Goal: Task Accomplishment & Management: Use online tool/utility

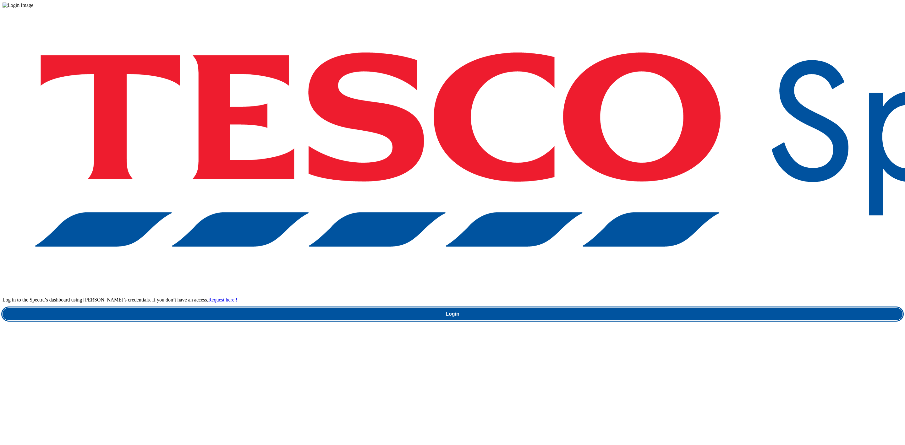
click at [702, 308] on link "Login" at bounding box center [453, 314] width 900 height 13
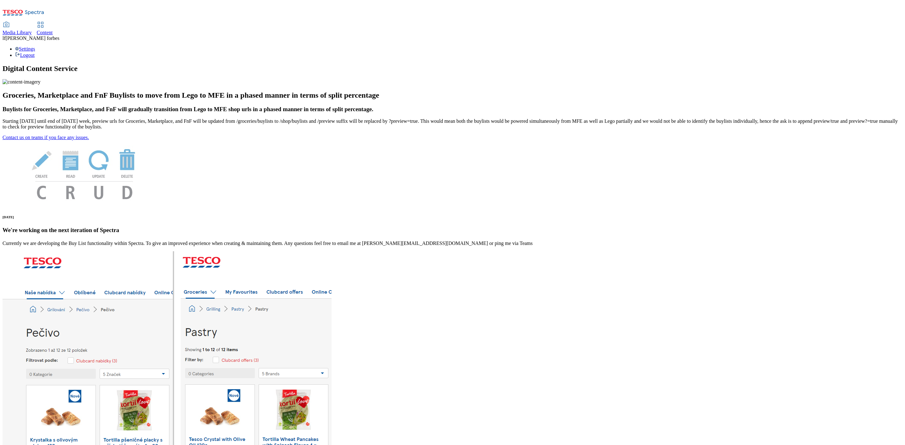
click at [53, 30] on div "Content" at bounding box center [45, 33] width 16 height 6
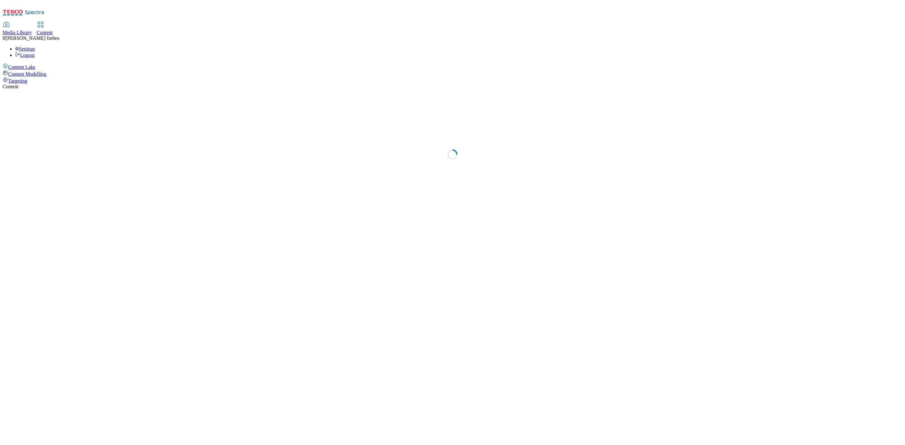
select select "ghs-[GEOGRAPHIC_DATA]"
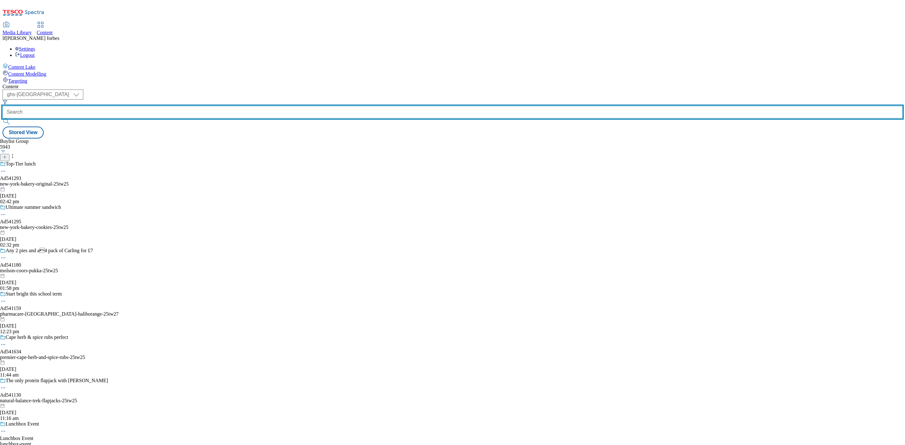
click at [144, 106] on input "text" at bounding box center [453, 112] width 900 height 13
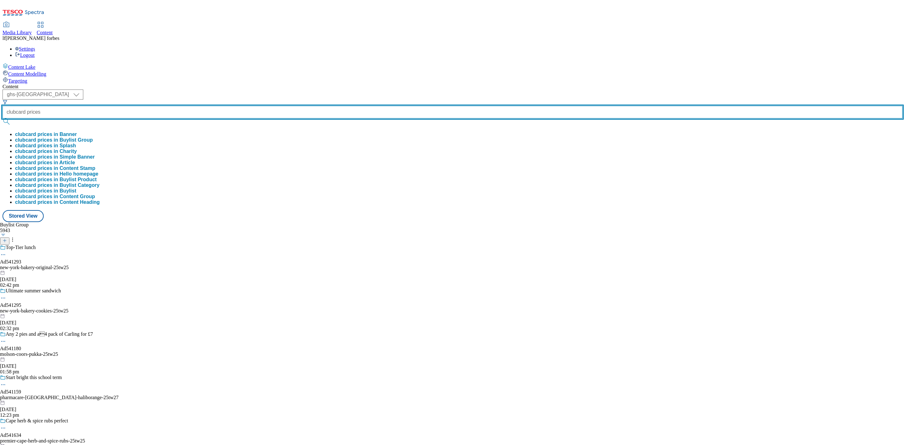
type input "clubcard prices"
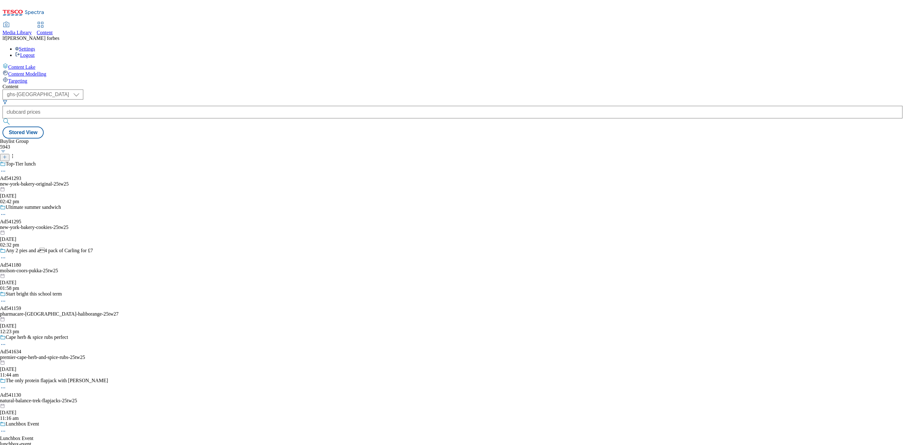
click at [11, 118] on button "submit" at bounding box center [7, 121] width 9 height 6
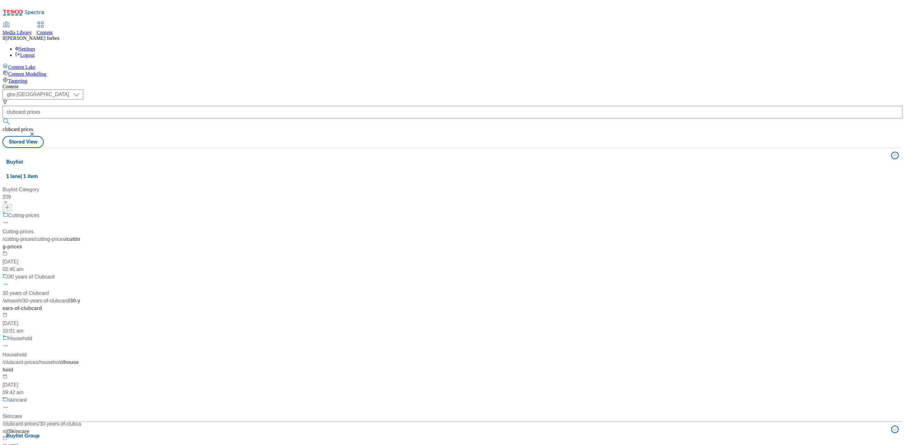
scroll to position [0, 0]
click at [38, 174] on span "1 lane | 1 item" at bounding box center [22, 176] width 32 height 5
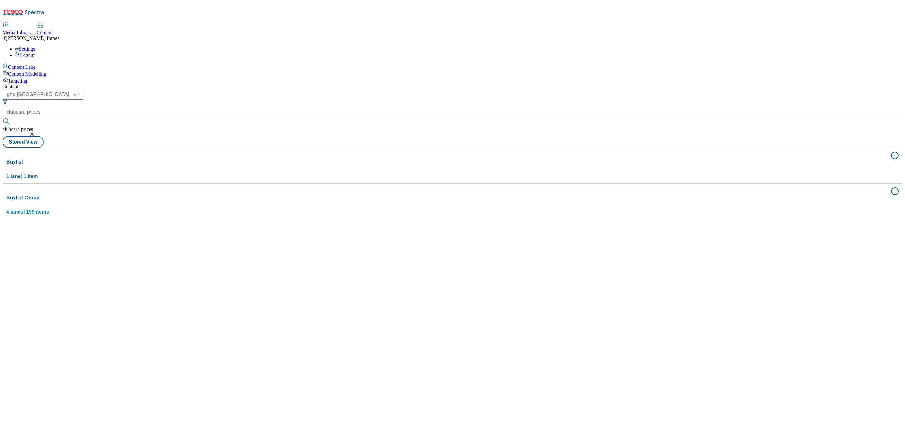
click at [49, 209] on span "4 lanes | 199 items" at bounding box center [27, 211] width 43 height 5
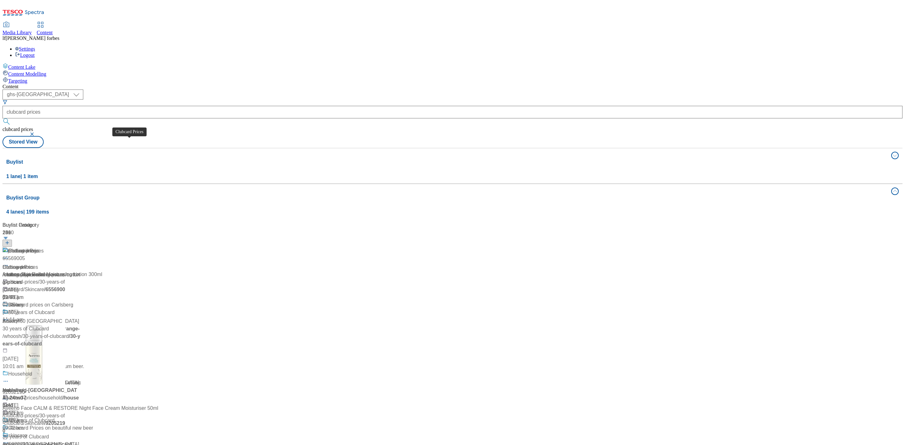
click at [44, 247] on div "Clubcard Prices" at bounding box center [26, 251] width 36 height 8
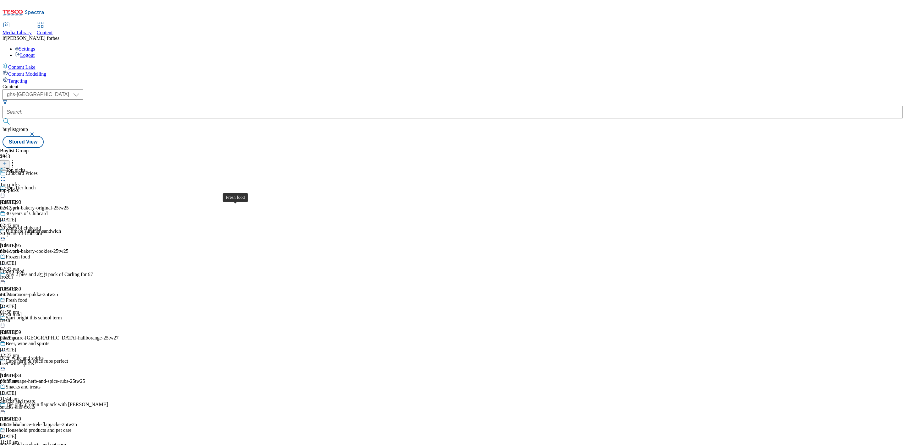
scroll to position [141, 0]
click at [49, 341] on div "Beer, wine and spirits" at bounding box center [28, 344] width 44 height 6
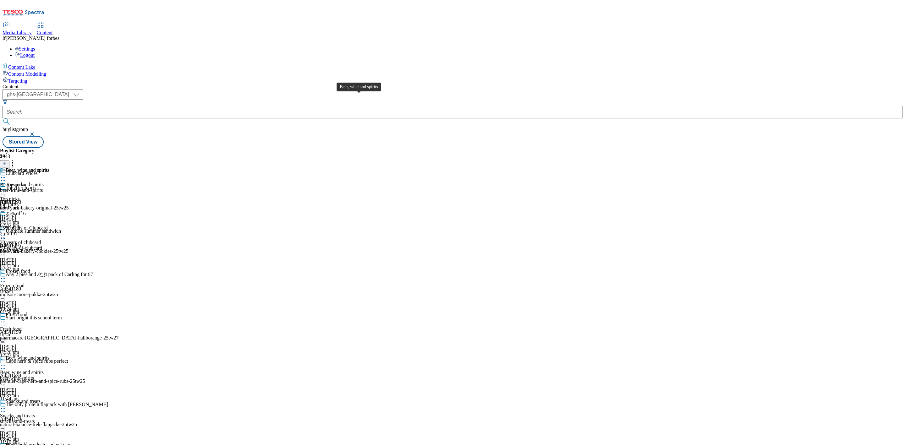
click at [49, 168] on div "Beer, wine and spirits" at bounding box center [28, 171] width 44 height 6
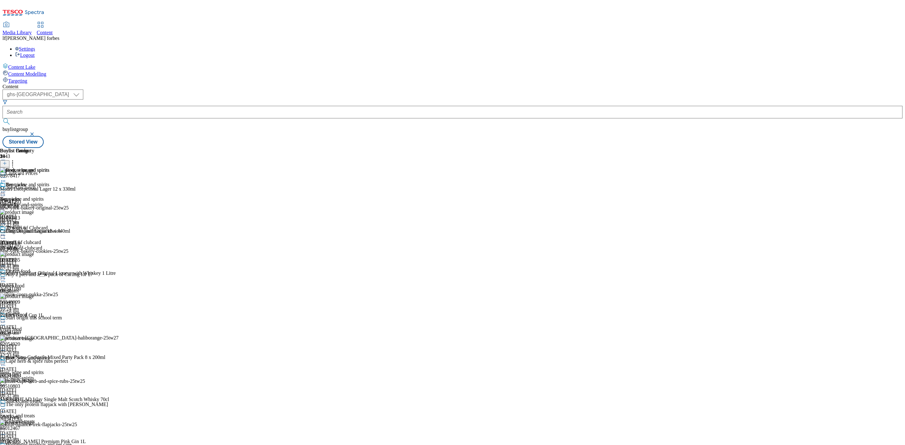
click at [6, 189] on icon at bounding box center [3, 192] width 6 height 6
click at [40, 261] on span "Un-publish" at bounding box center [29, 263] width 20 height 5
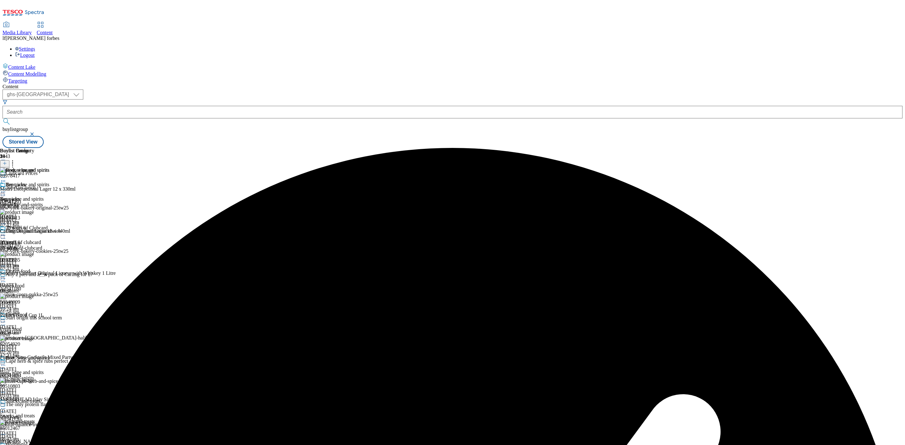
click at [6, 189] on icon at bounding box center [3, 192] width 6 height 6
click at [41, 239] on span "Un-preview" at bounding box center [29, 241] width 21 height 5
click at [7, 161] on icon at bounding box center [5, 163] width 4 height 4
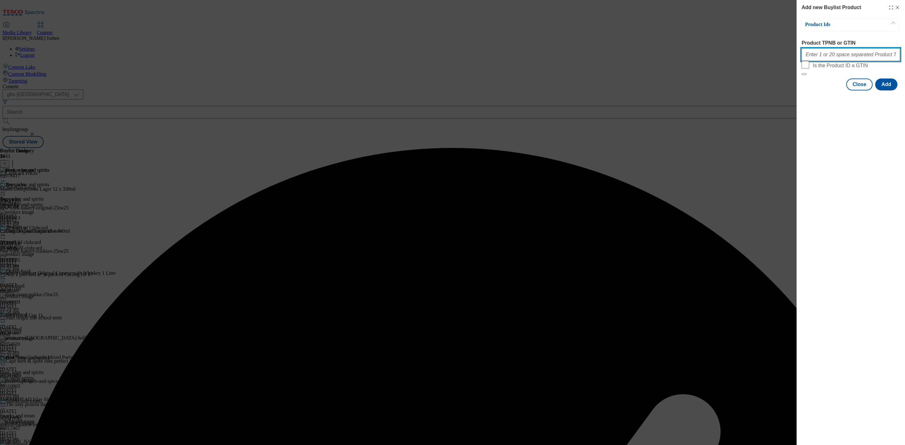
click at [818, 53] on input "Product TPNB or GTIN" at bounding box center [851, 54] width 98 height 13
paste input ""61062294 87888521 71903258""
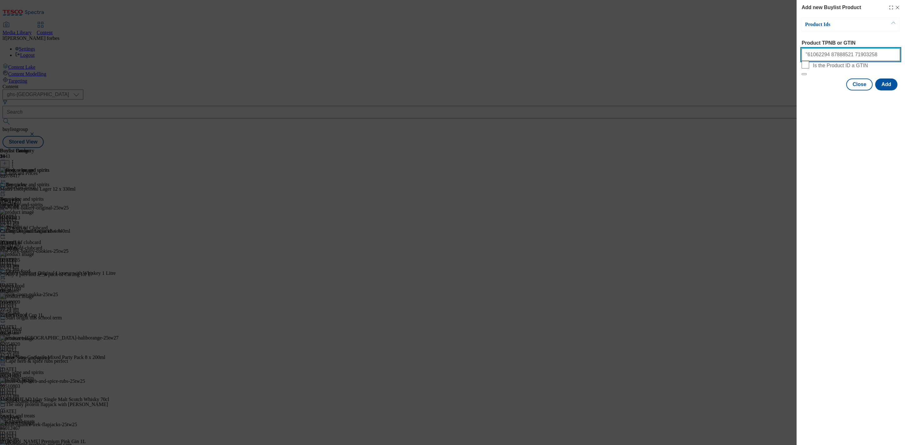
click at [807, 55] on input ""61062294 87888521 71903258" at bounding box center [851, 54] width 98 height 13
type input "61062294 87888521 71903258"
click at [880, 91] on button "Add" at bounding box center [886, 85] width 22 height 12
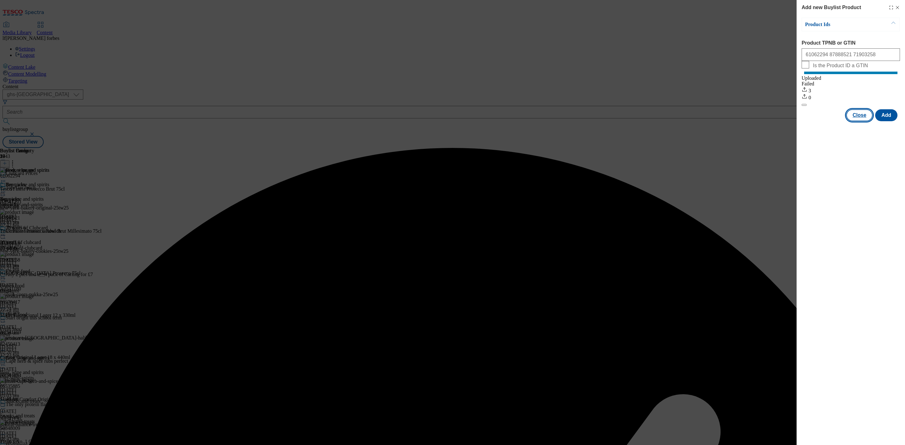
click at [868, 121] on button "Close" at bounding box center [859, 115] width 26 height 12
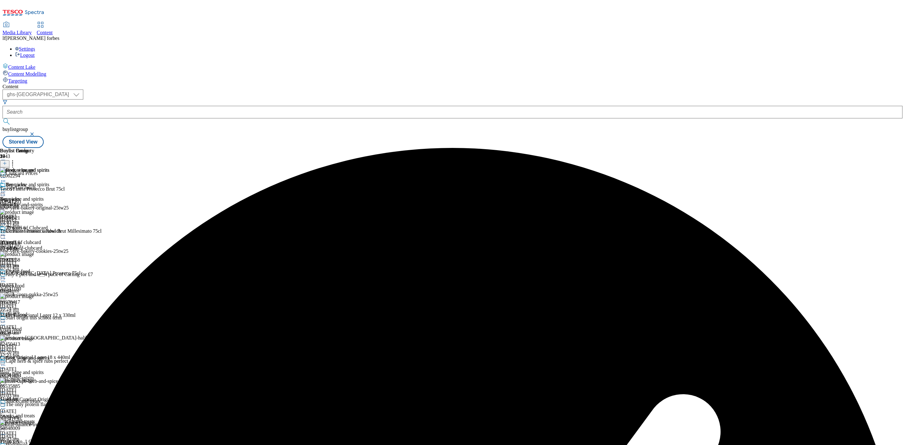
click at [6, 189] on icon at bounding box center [3, 192] width 6 height 6
click at [34, 232] on span "Preview" at bounding box center [26, 234] width 15 height 5
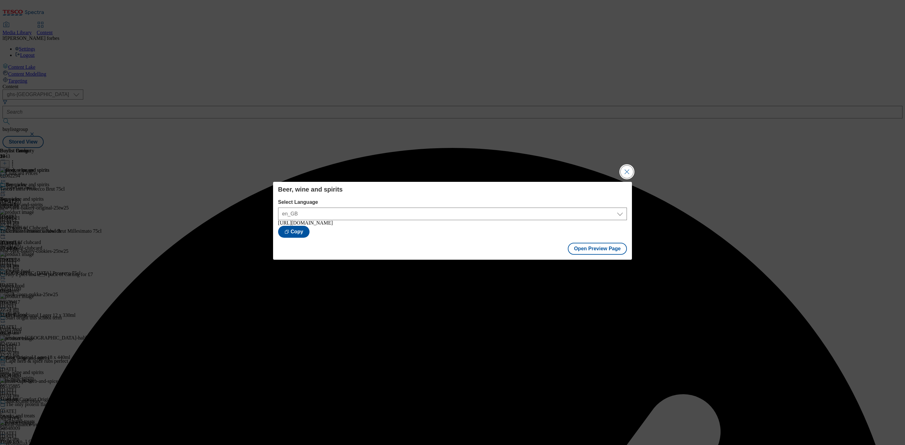
click at [632, 167] on button "Close Modal" at bounding box center [627, 172] width 13 height 13
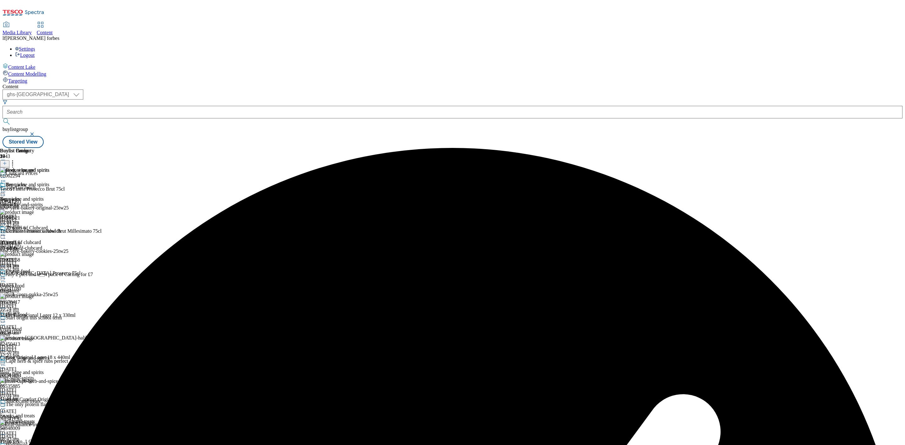
click at [6, 189] on icon at bounding box center [3, 192] width 6 height 6
click at [33, 254] on span "Publish" at bounding box center [26, 256] width 14 height 5
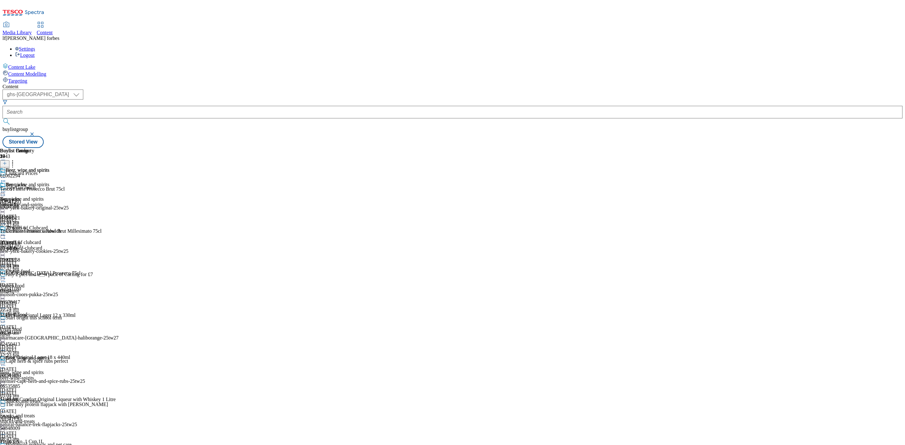
scroll to position [283, 0]
click at [41, 399] on div "Snacks and treats" at bounding box center [23, 402] width 35 height 6
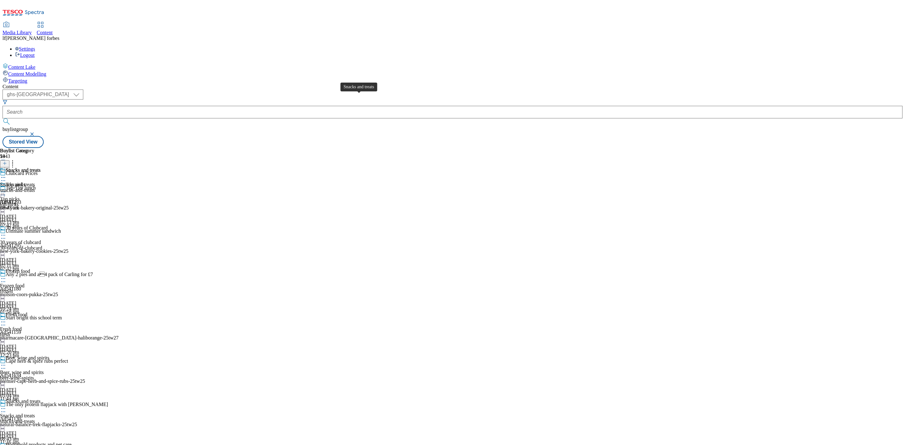
click at [41, 168] on div "Snacks and treats" at bounding box center [23, 171] width 35 height 6
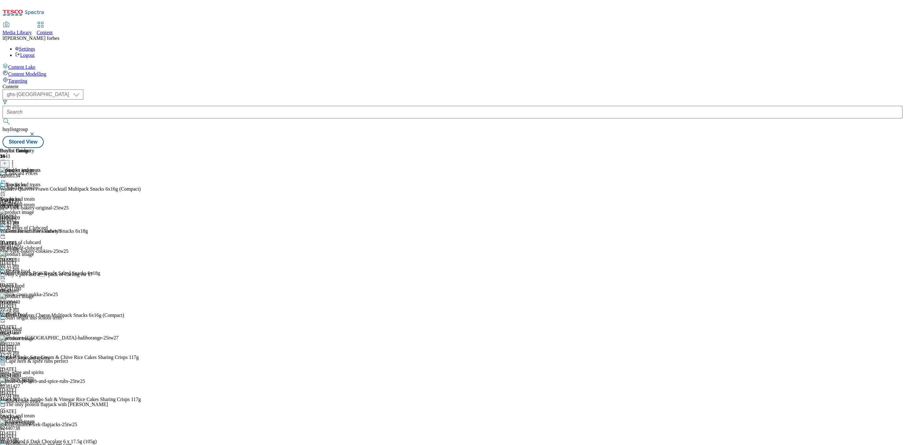
click at [6, 189] on icon at bounding box center [3, 192] width 6 height 6
click at [40, 261] on span "Un-publish" at bounding box center [29, 263] width 20 height 5
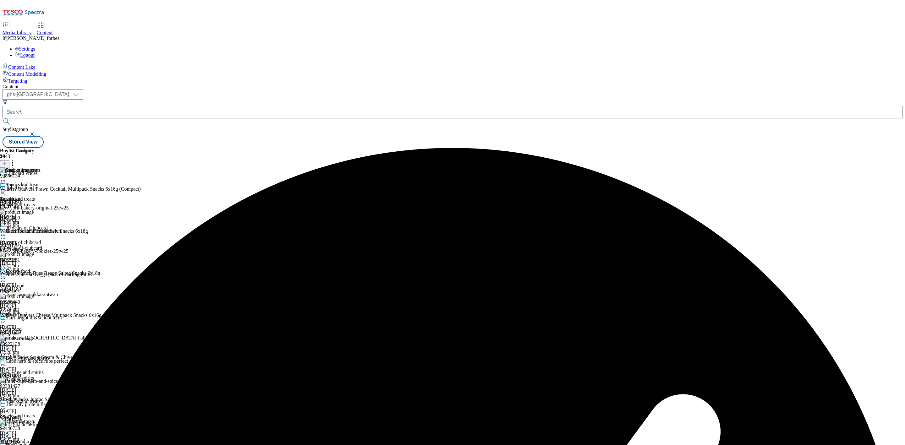
click at [41, 189] on div at bounding box center [20, 193] width 41 height 8
click at [41, 239] on span "Un-preview" at bounding box center [29, 241] width 21 height 5
click at [7, 161] on icon at bounding box center [5, 163] width 4 height 4
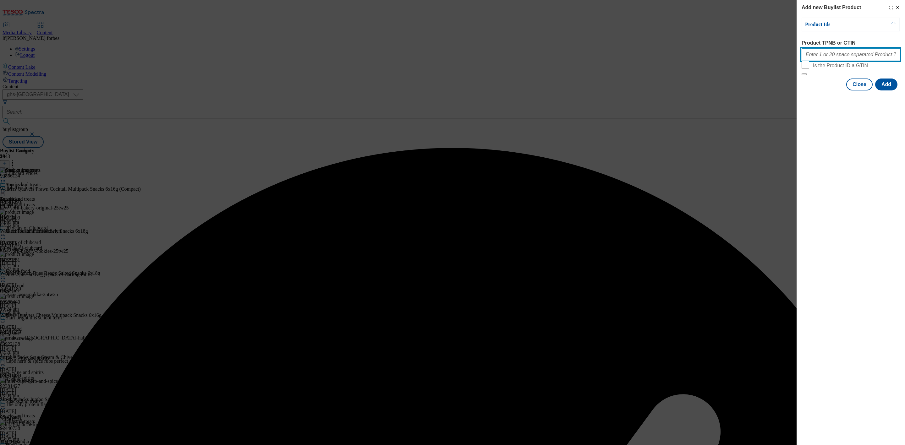
click at [851, 58] on input "Product TPNB or GTIN" at bounding box center [851, 54] width 98 height 13
paste input ""81853969 56186143""
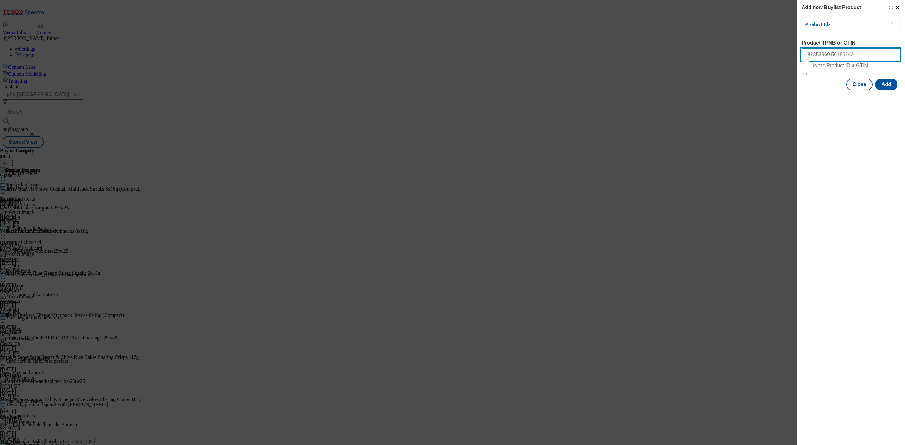
click at [807, 57] on input ""81853969 56186143" at bounding box center [851, 54] width 98 height 13
type input "81853969 56186143"
click at [890, 91] on button "Add" at bounding box center [886, 85] width 22 height 12
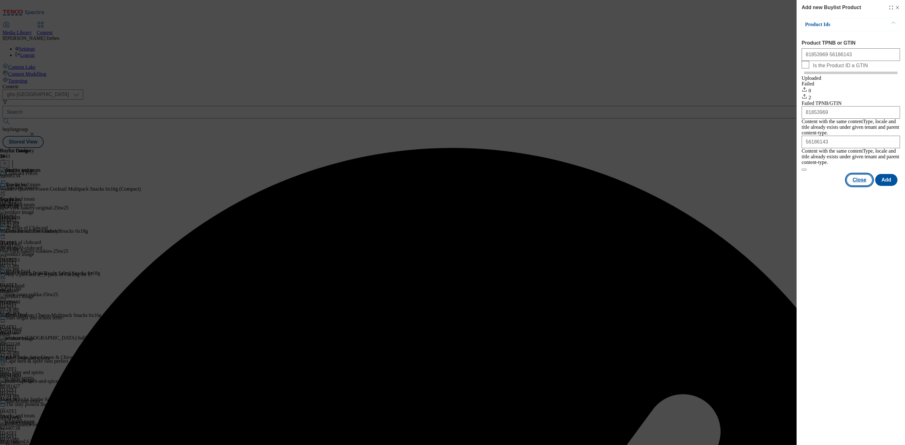
click at [852, 176] on button "Close" at bounding box center [859, 180] width 26 height 12
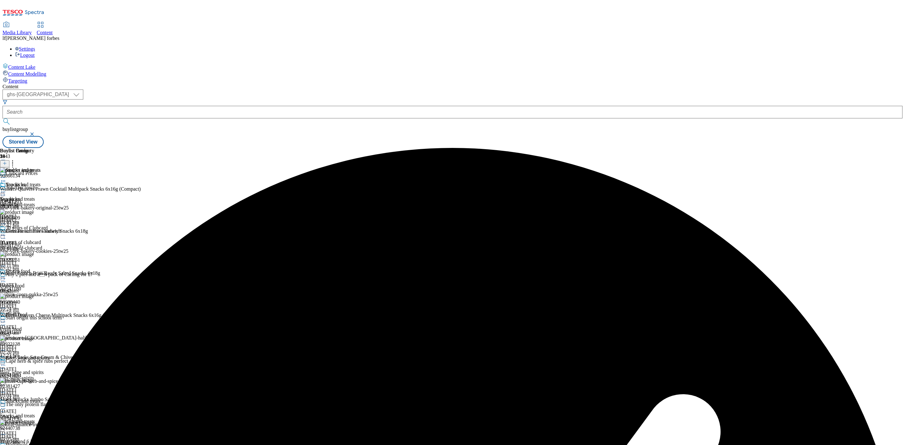
click at [16, 159] on icon at bounding box center [12, 162] width 6 height 6
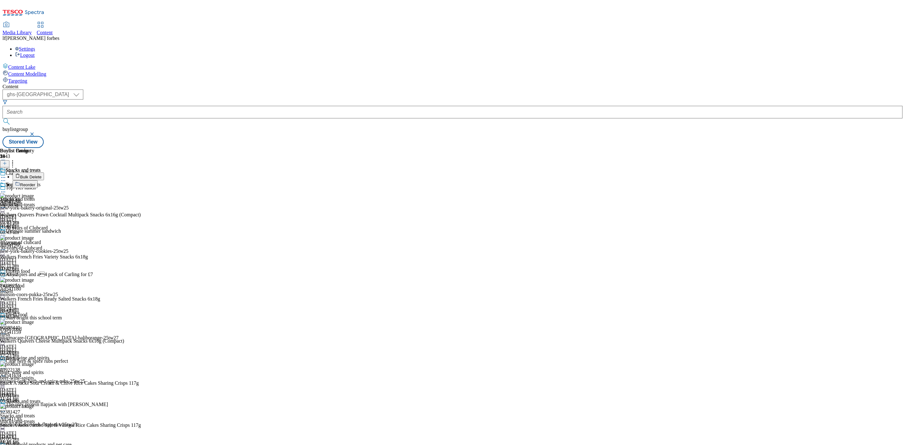
click at [35, 183] on span "Reorder" at bounding box center [27, 185] width 15 height 5
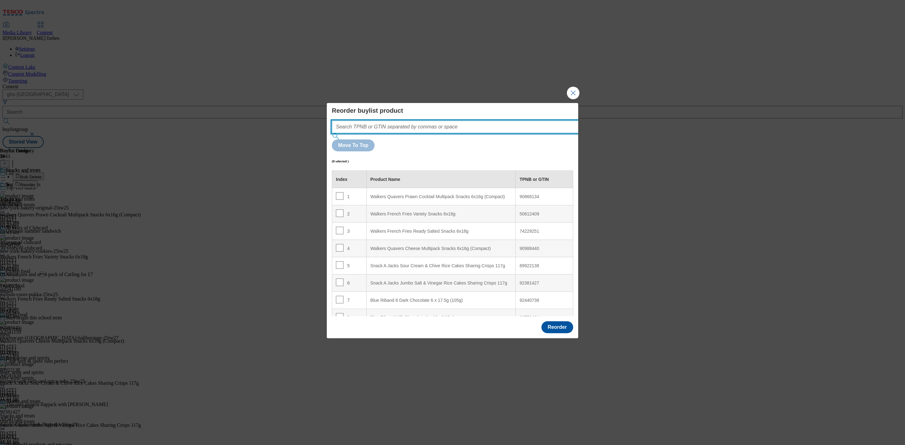
click at [418, 133] on input "Modal" at bounding box center [465, 127] width 266 height 13
paste input ""81853969 56186143""
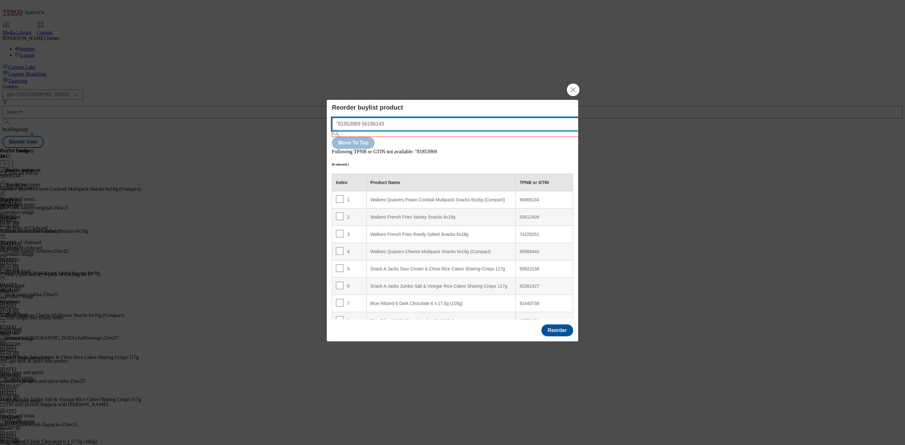
click at [341, 130] on input ""81853969 56186143" at bounding box center [465, 124] width 266 height 13
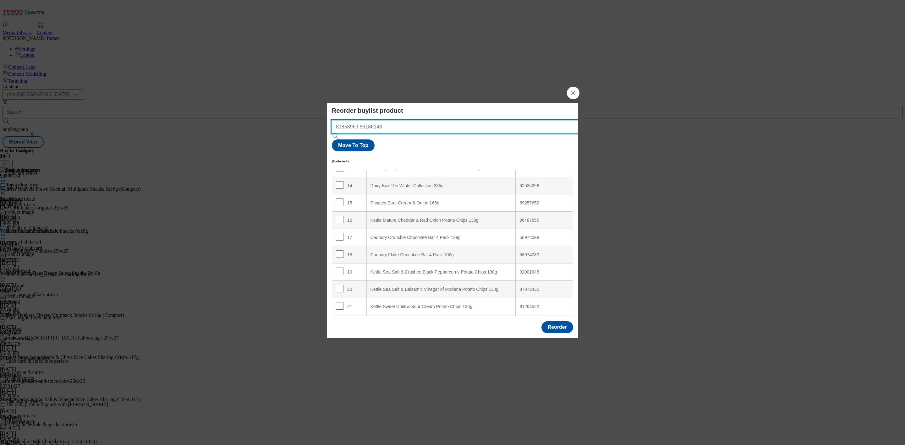
scroll to position [356, 0]
type input "81853969 56186143"
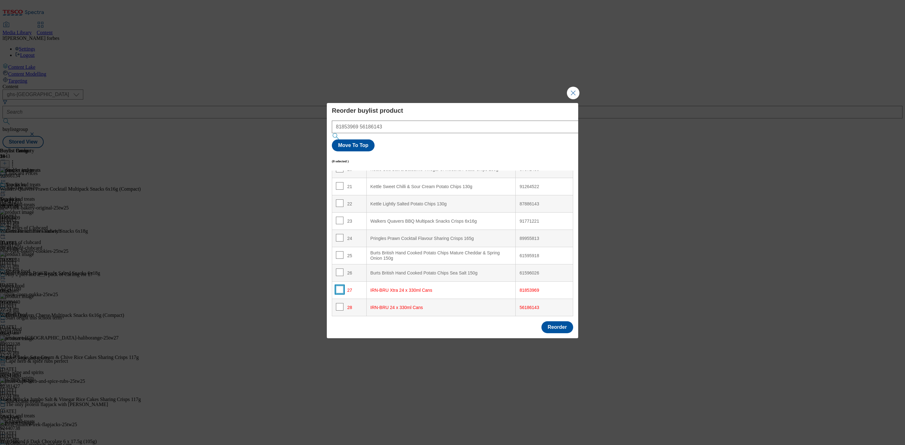
click at [339, 286] on input "Modal" at bounding box center [340, 290] width 8 height 8
checkbox input "true"
click at [340, 303] on input "Modal" at bounding box center [340, 307] width 8 height 8
checkbox input "true"
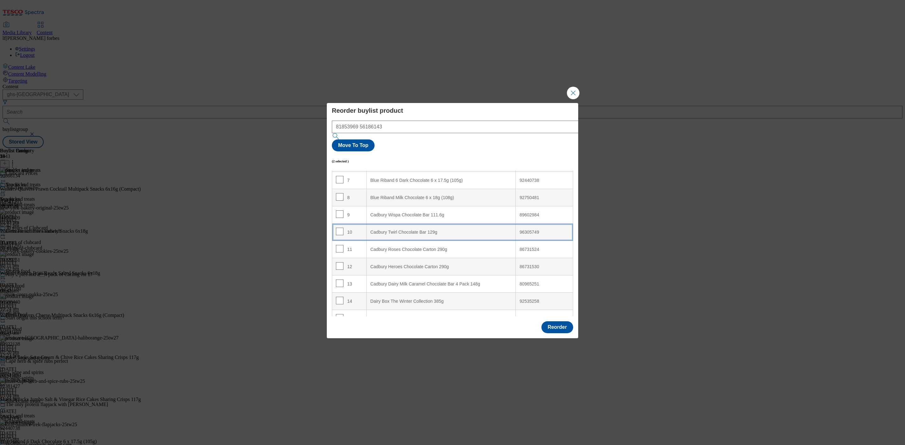
scroll to position [0, 0]
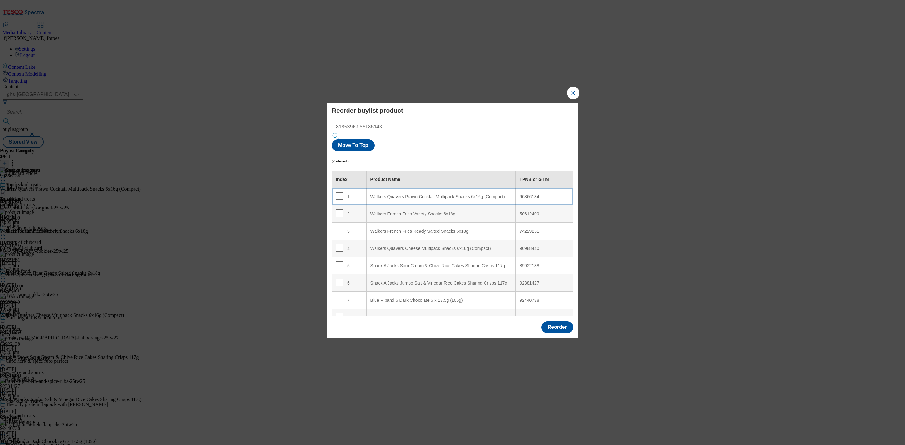
click at [396, 194] on div "Walkers Quavers Prawn Cocktail Multipack Snacks 6x16g (Compact)" at bounding box center [441, 197] width 141 height 6
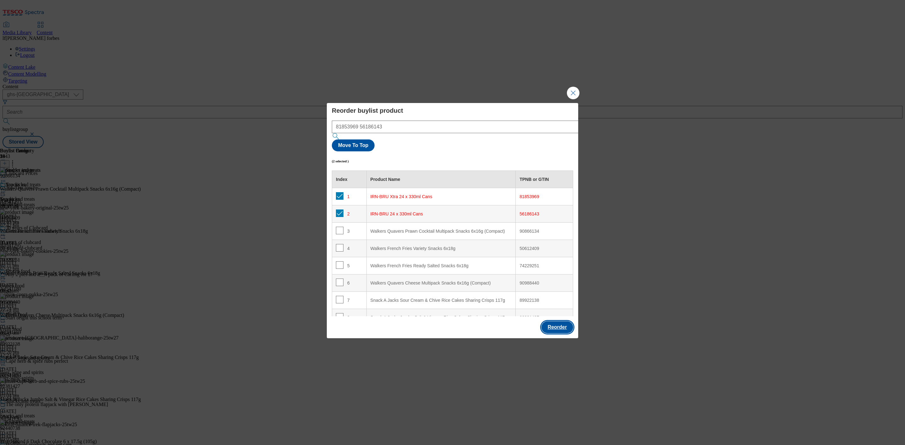
click at [558, 322] on button "Reorder" at bounding box center [558, 328] width 32 height 12
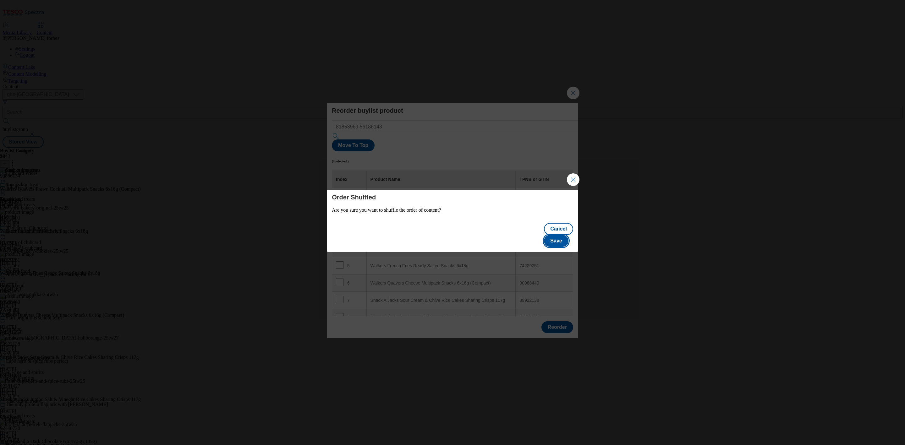
click at [564, 235] on button "Save" at bounding box center [556, 241] width 24 height 12
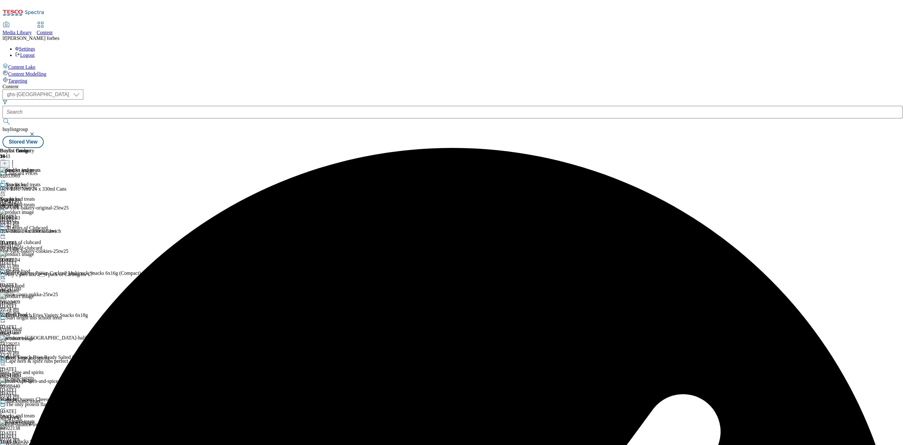
click at [6, 189] on icon at bounding box center [3, 192] width 6 height 6
click at [34, 232] on span "Preview" at bounding box center [26, 234] width 15 height 5
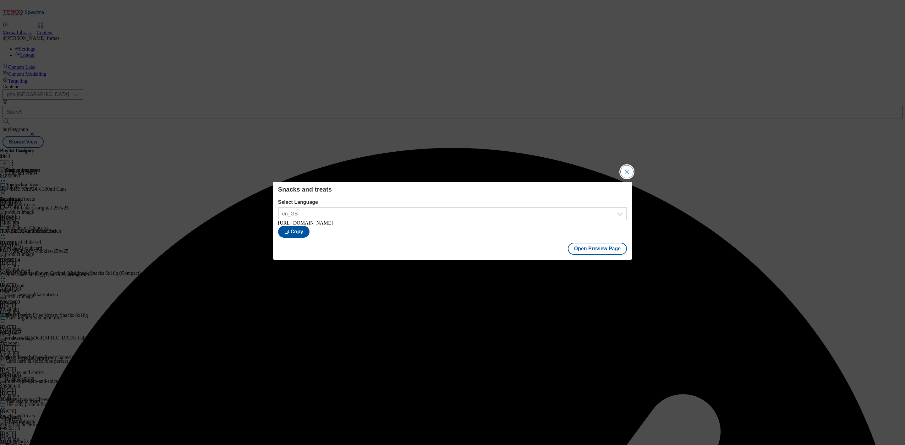
click at [623, 167] on button "Close Modal" at bounding box center [627, 172] width 13 height 13
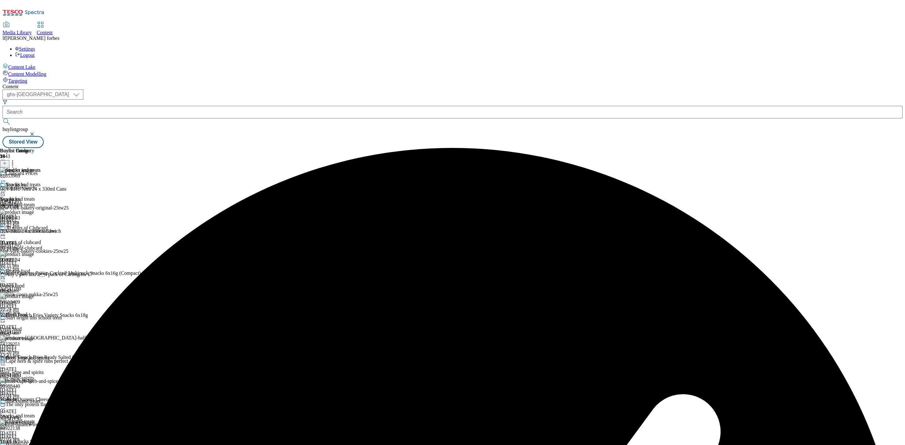
click at [6, 189] on icon at bounding box center [3, 192] width 6 height 6
click at [33, 254] on span "Publish" at bounding box center [26, 256] width 14 height 5
click at [27, 312] on div "Fresh food" at bounding box center [17, 315] width 22 height 6
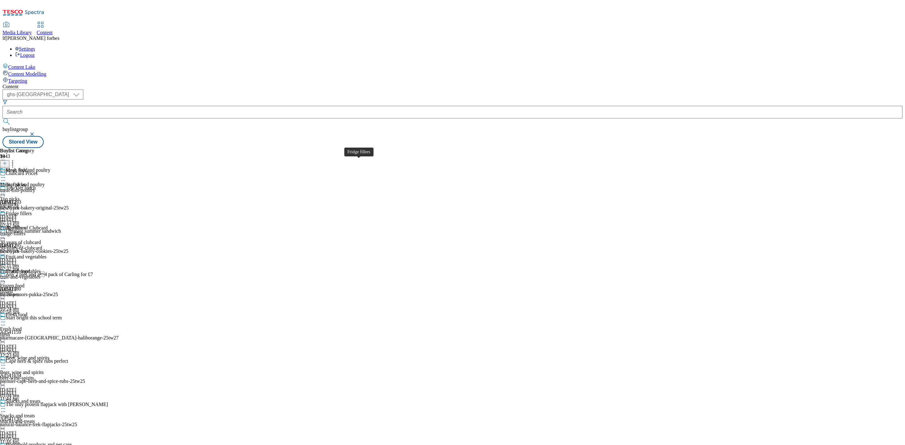
click at [32, 211] on div "Fridge fillers" at bounding box center [19, 214] width 26 height 6
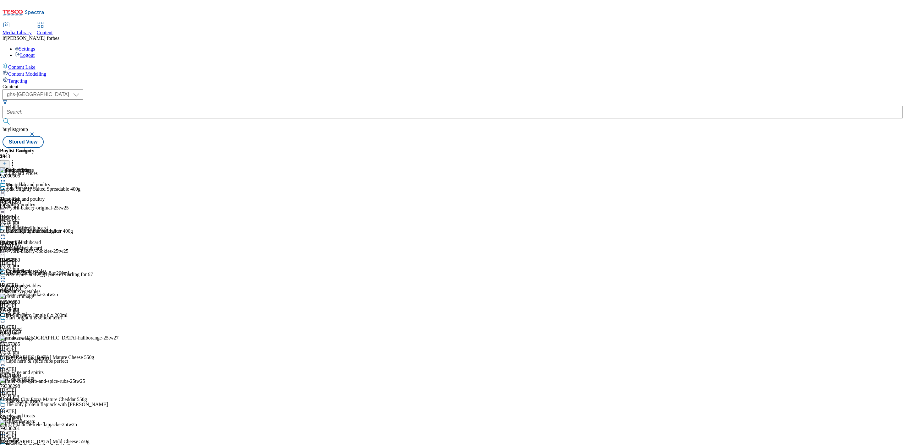
scroll to position [519, 0]
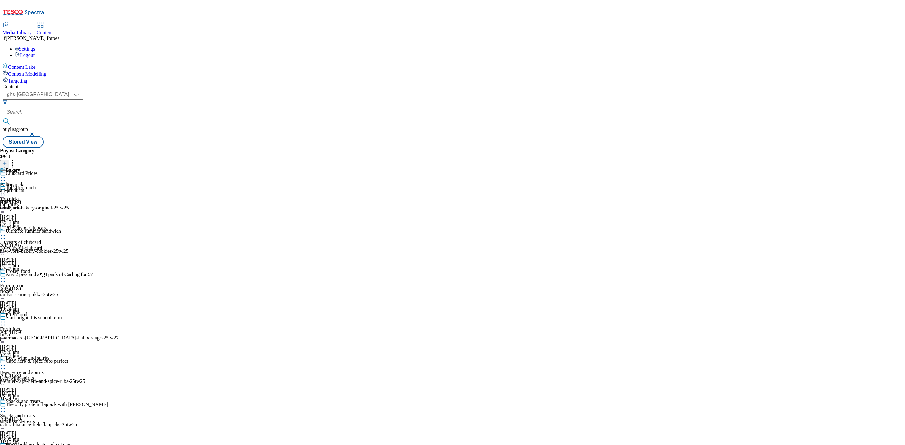
click at [20, 168] on div "Bakery" at bounding box center [13, 171] width 14 height 6
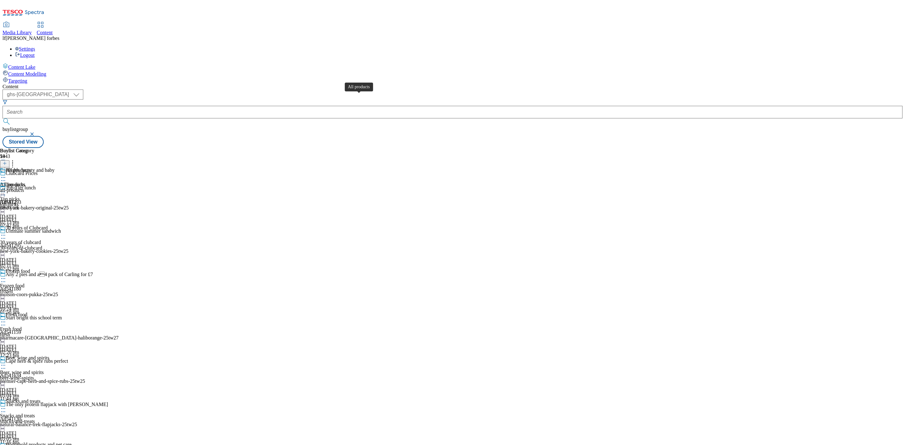
click at [31, 168] on div "All products" at bounding box center [18, 171] width 25 height 6
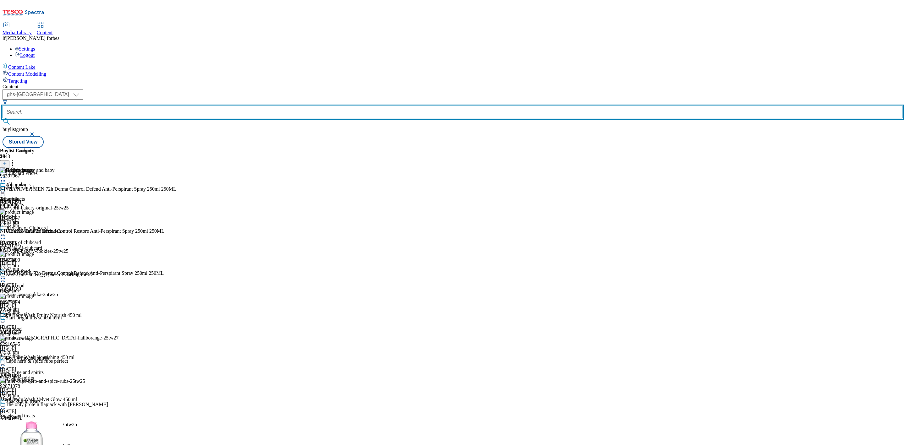
click at [155, 106] on input "text" at bounding box center [453, 112] width 900 height 13
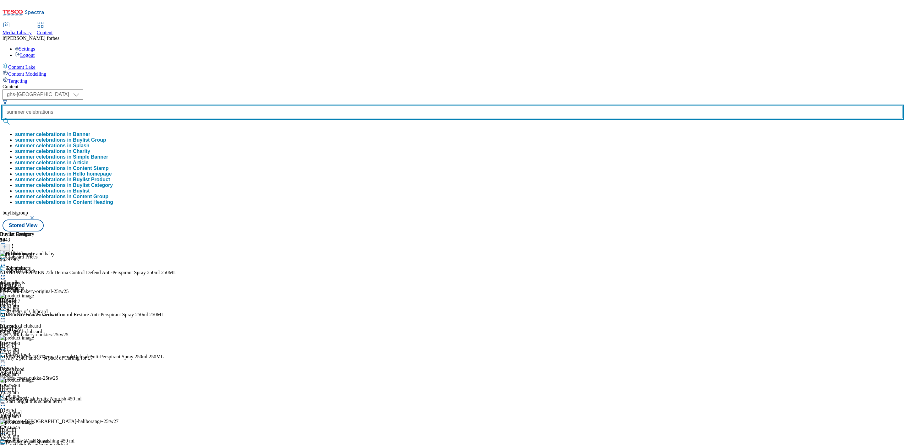
type input "summer celebrations"
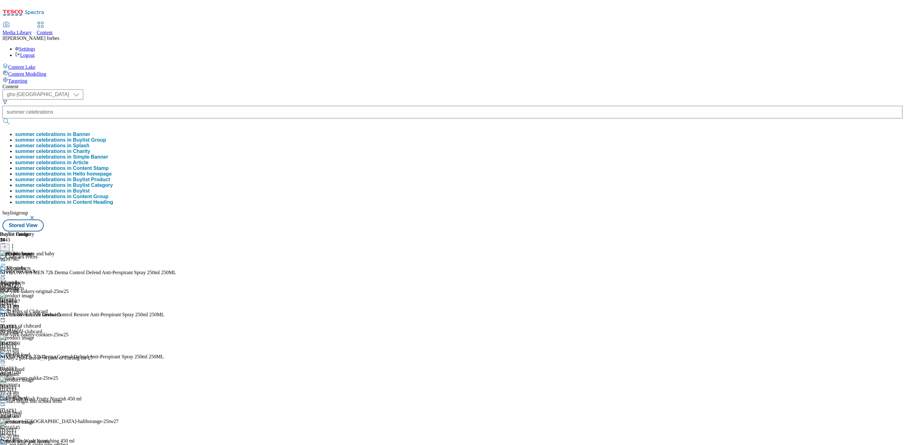
click at [11, 118] on button "submit" at bounding box center [7, 121] width 9 height 6
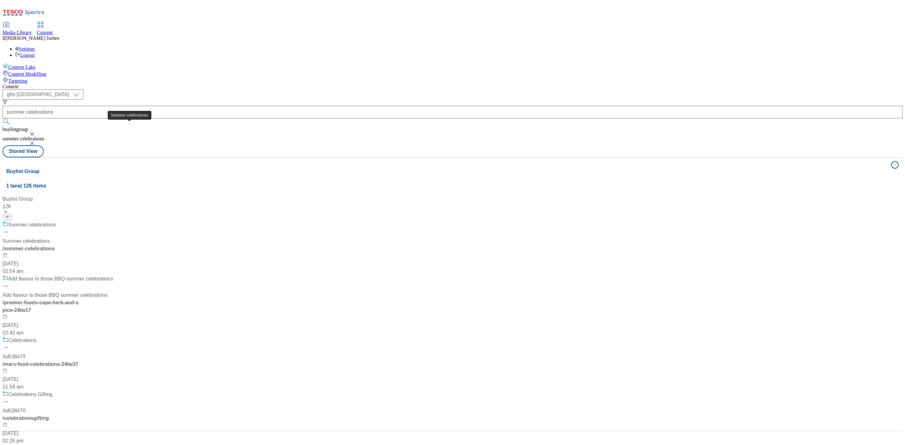
click at [56, 221] on div "Summer celebrations" at bounding box center [31, 225] width 47 height 8
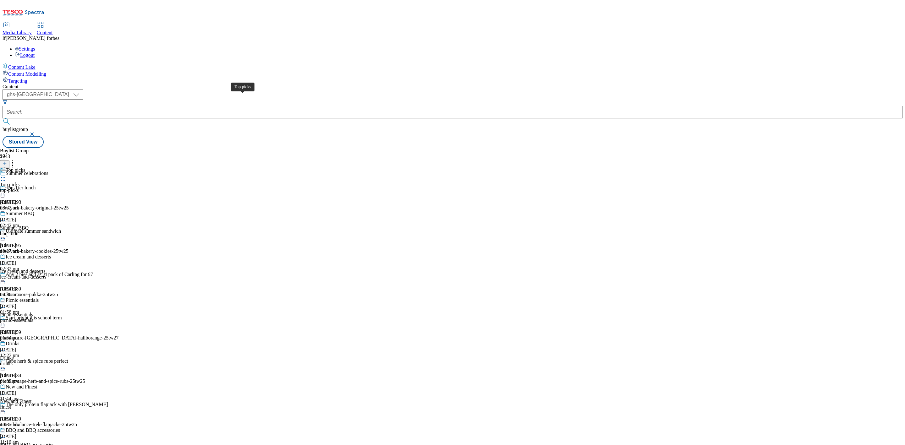
click at [25, 168] on div "Top picks" at bounding box center [15, 171] width 19 height 6
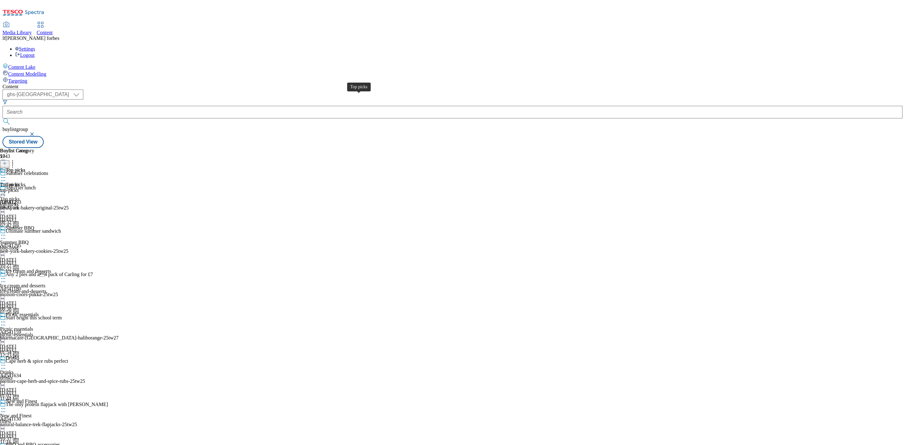
click at [25, 168] on div "Top picks" at bounding box center [15, 171] width 19 height 6
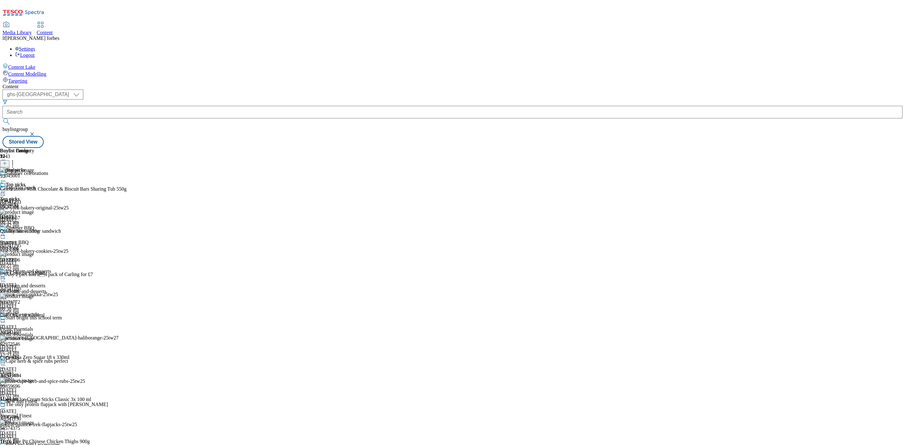
click at [6, 189] on icon at bounding box center [3, 192] width 6 height 6
click at [40, 261] on span "Un-publish" at bounding box center [29, 263] width 20 height 5
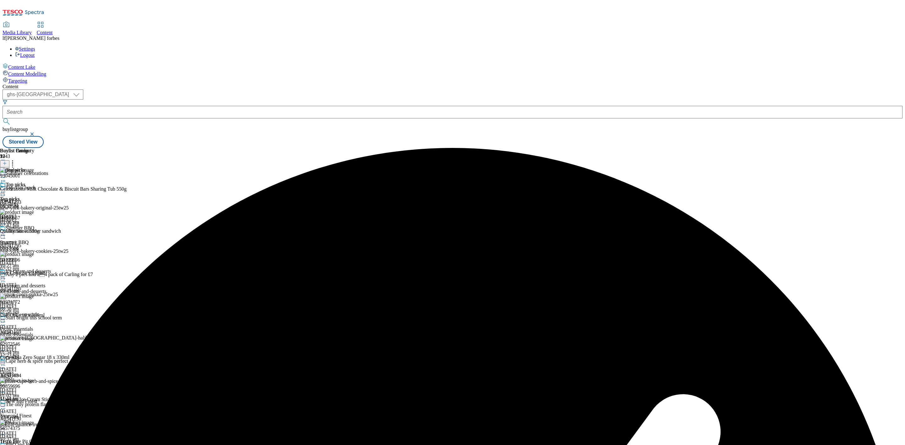
click at [6, 189] on icon at bounding box center [3, 192] width 6 height 6
click at [41, 239] on span "Un-preview" at bounding box center [29, 241] width 21 height 5
click at [6, 189] on icon at bounding box center [3, 192] width 6 height 6
click at [7, 161] on icon at bounding box center [5, 163] width 4 height 4
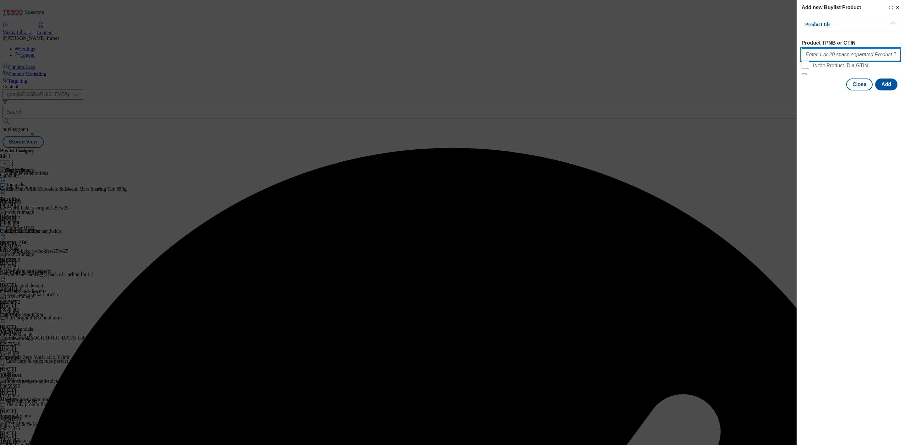
click at [817, 58] on input "Product TPNB or GTIN" at bounding box center [851, 54] width 98 height 13
paste input "075791935"
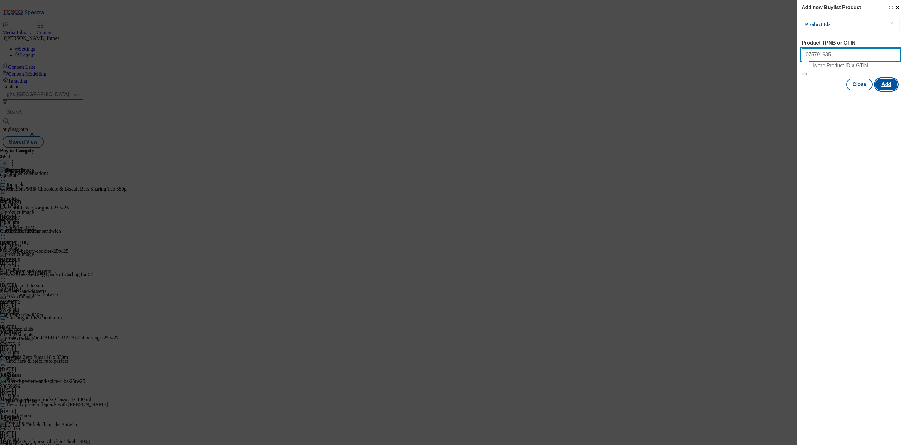
type input "075791935"
click at [887, 91] on button "Add" at bounding box center [886, 85] width 22 height 12
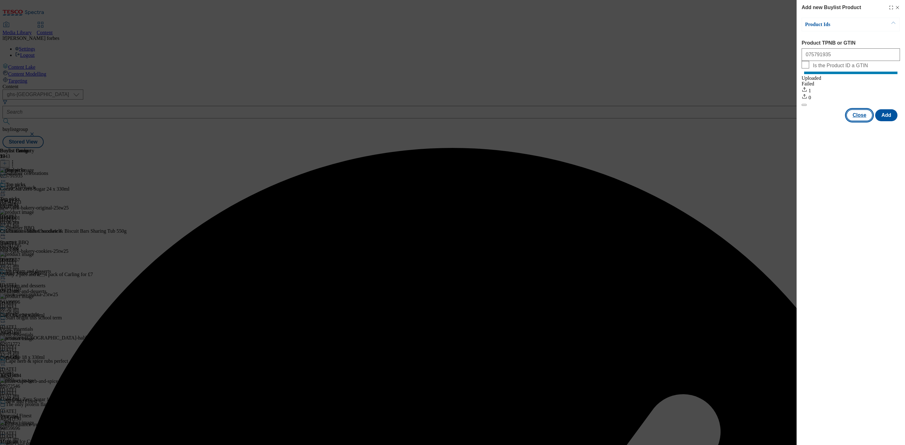
click at [860, 121] on button "Close" at bounding box center [859, 115] width 26 height 12
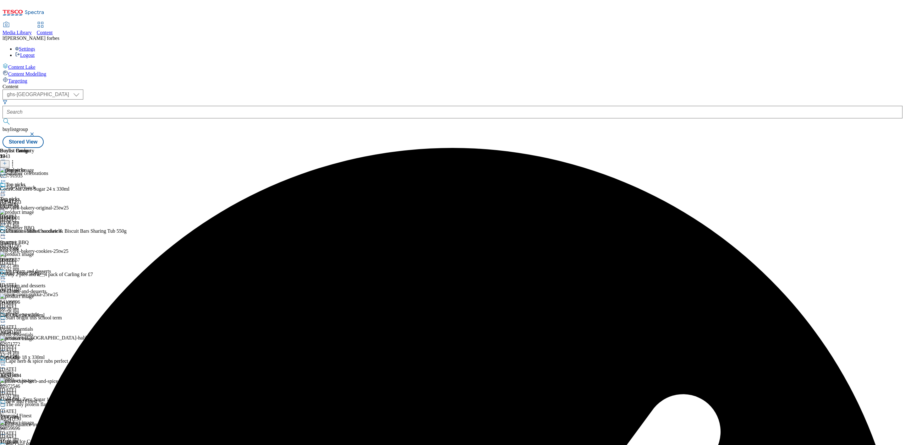
click at [16, 159] on icon at bounding box center [12, 162] width 6 height 6
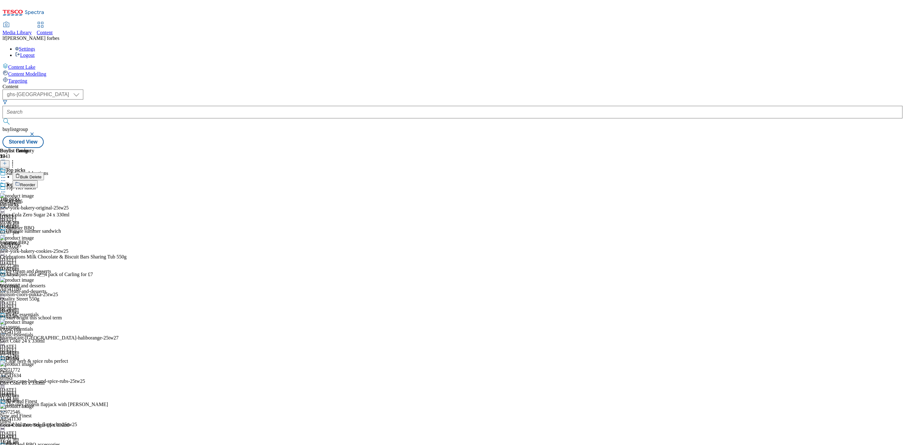
click at [38, 180] on button "Reorder" at bounding box center [25, 184] width 25 height 8
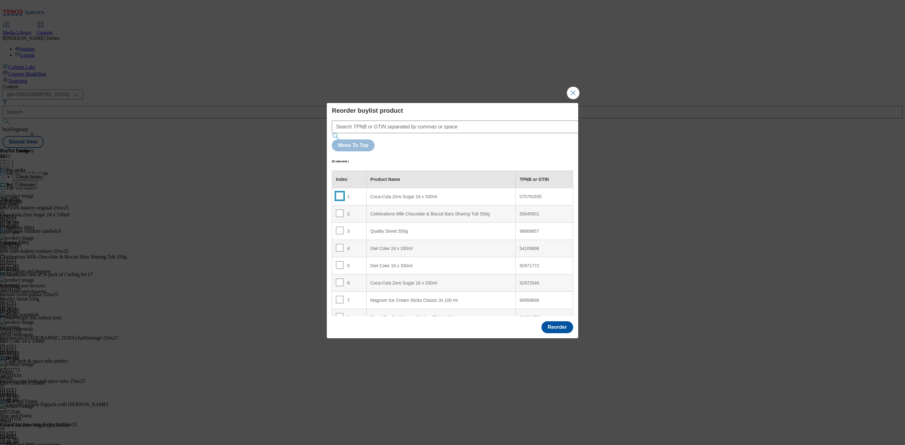
click at [342, 192] on input "Modal" at bounding box center [340, 196] width 8 height 8
checkbox input "true"
click at [339, 244] on input "Modal" at bounding box center [340, 248] width 8 height 8
checkbox input "false"
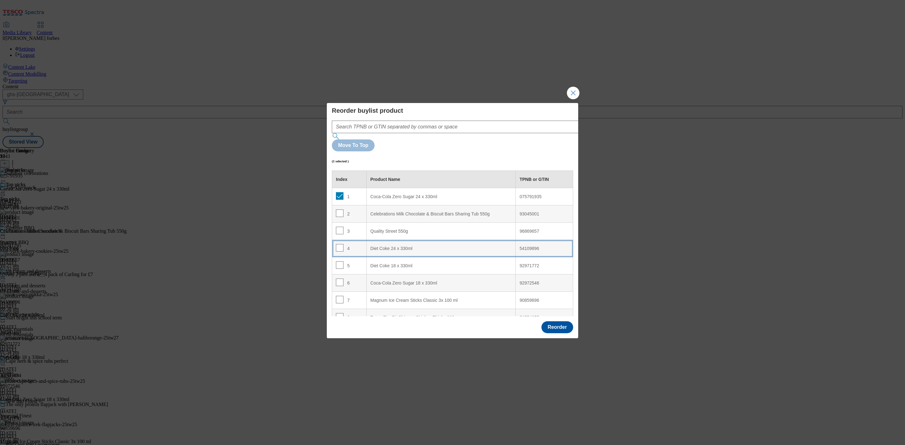
click at [412, 240] on 330ml "Diet Coke 24 x 330ml" at bounding box center [440, 248] width 149 height 17
click at [430, 229] on div "Diet Coke 24 x 330ml" at bounding box center [441, 232] width 141 height 6
click at [341, 227] on input "Modal" at bounding box center [340, 231] width 8 height 8
checkbox input "false"
click at [548, 322] on button "Reorder" at bounding box center [558, 328] width 32 height 12
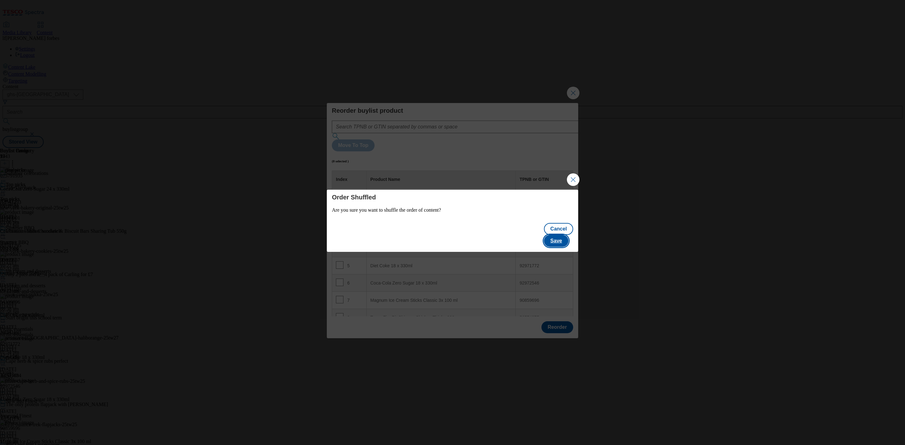
click at [559, 237] on button "Save" at bounding box center [556, 241] width 24 height 12
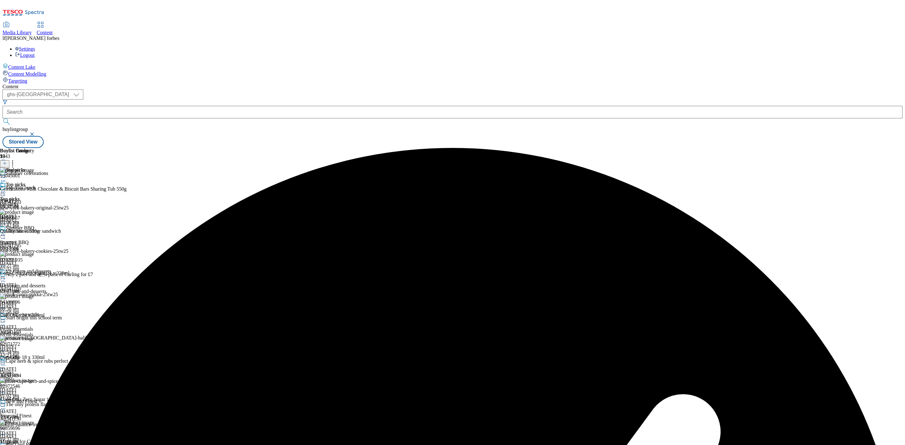
click at [6, 189] on icon at bounding box center [3, 192] width 6 height 6
click at [34, 232] on span "Preview" at bounding box center [26, 234] width 15 height 5
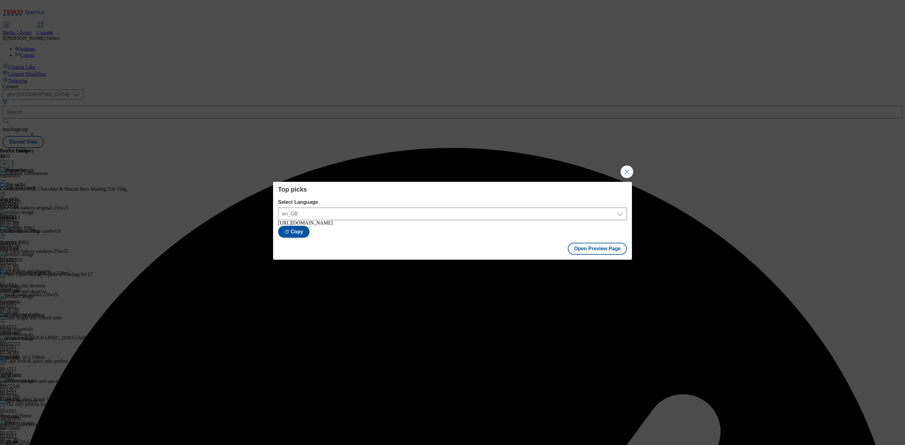
click at [627, 166] on button "Close Modal" at bounding box center [627, 172] width 13 height 13
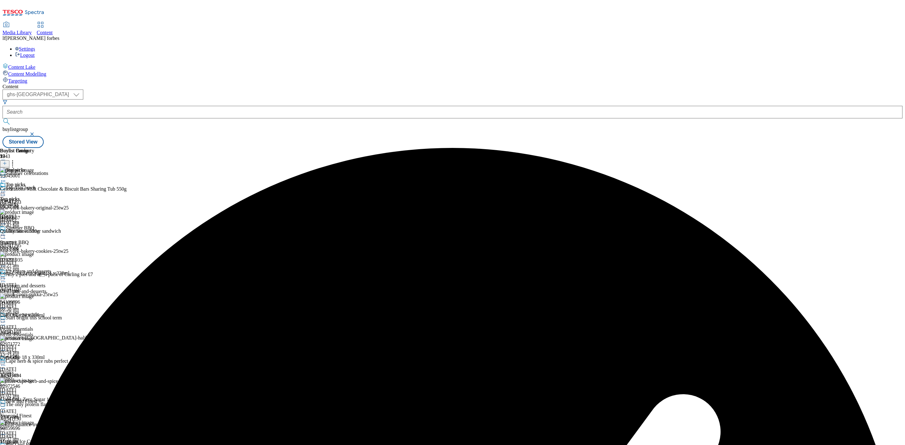
click at [6, 189] on icon at bounding box center [3, 192] width 6 height 6
click at [33, 254] on span "Publish" at bounding box center [26, 256] width 14 height 5
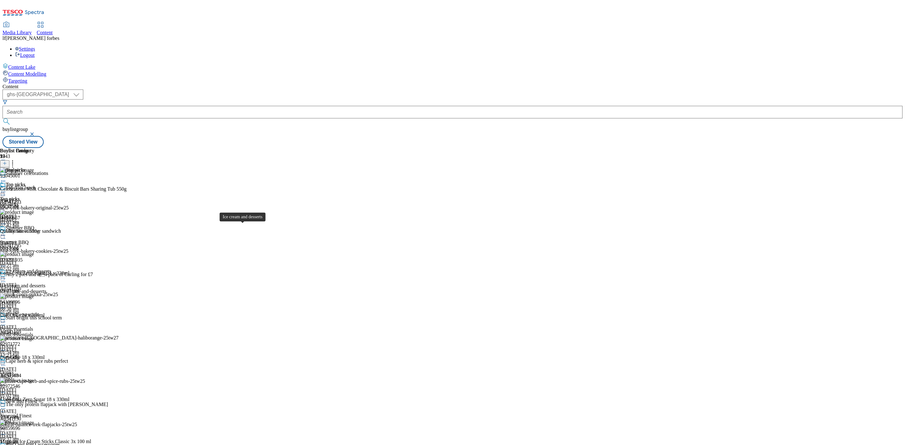
click at [51, 269] on div "Ice cream and desserts" at bounding box center [28, 272] width 45 height 6
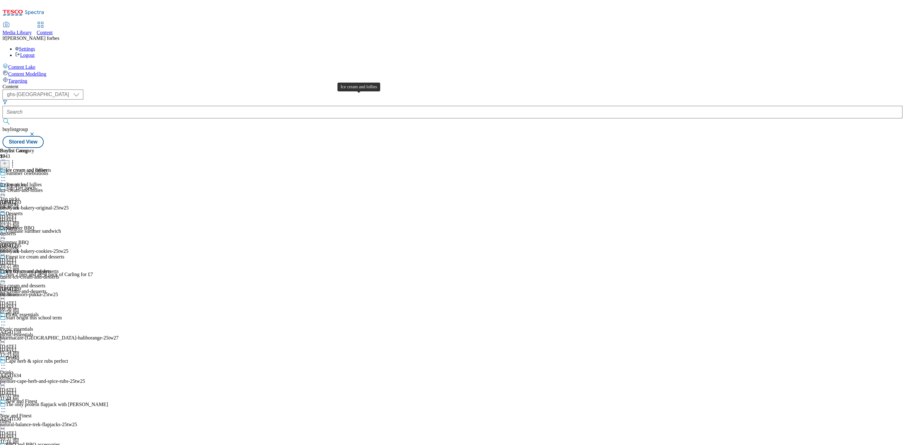
click at [47, 168] on div "Ice cream and lollies" at bounding box center [27, 171] width 42 height 6
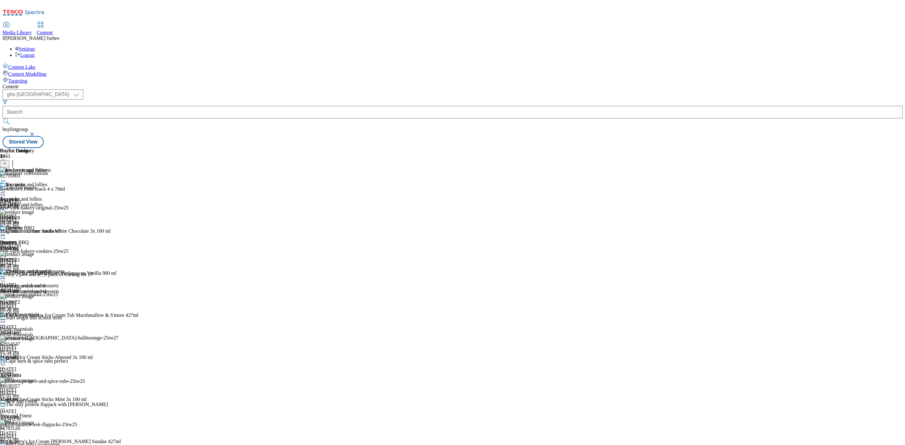
click at [6, 189] on icon at bounding box center [3, 192] width 6 height 6
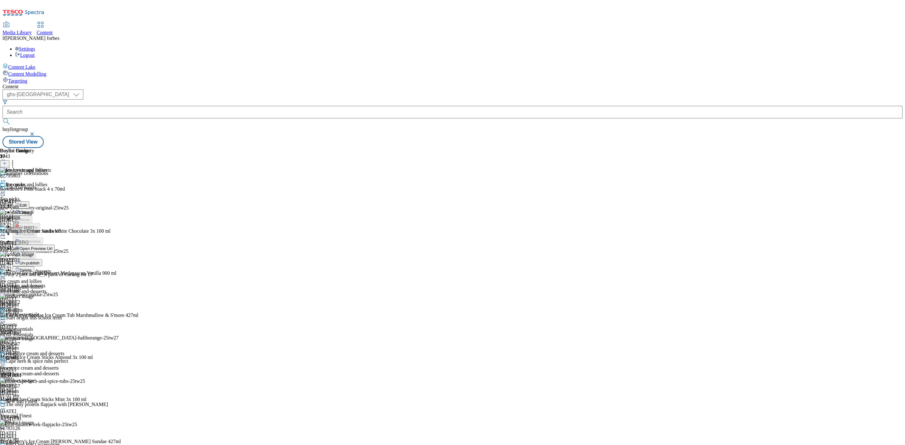
click at [42, 259] on button "Un-publish" at bounding box center [28, 262] width 30 height 7
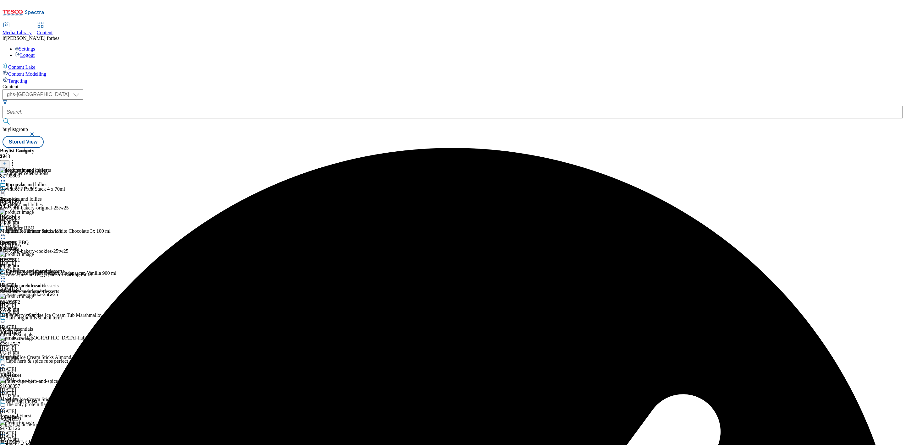
click at [6, 189] on icon at bounding box center [3, 192] width 6 height 6
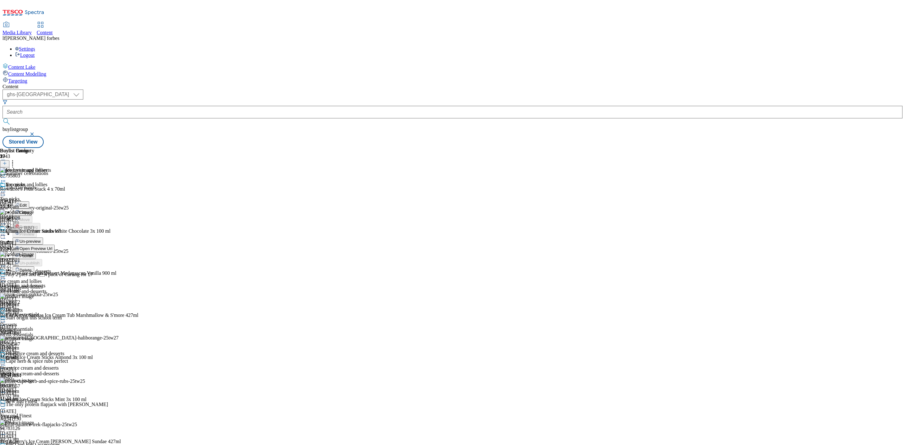
click at [41, 239] on span "Un-preview" at bounding box center [29, 241] width 21 height 5
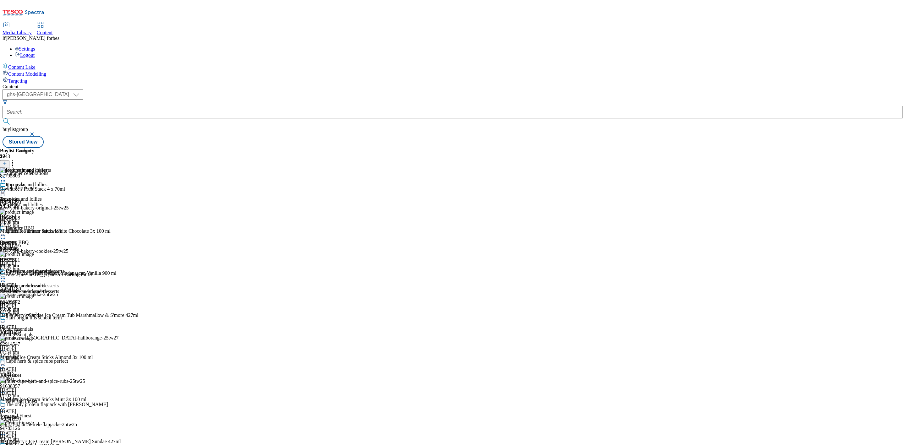
click at [64, 189] on div at bounding box center [32, 193] width 64 height 8
click at [753, 148] on div "Buylist Group 5943 Summer celebrations Top-Tier lunch Ad541293 new-york-bakery-…" at bounding box center [453, 148] width 900 height 0
click at [9, 160] on button at bounding box center [4, 163] width 9 height 7
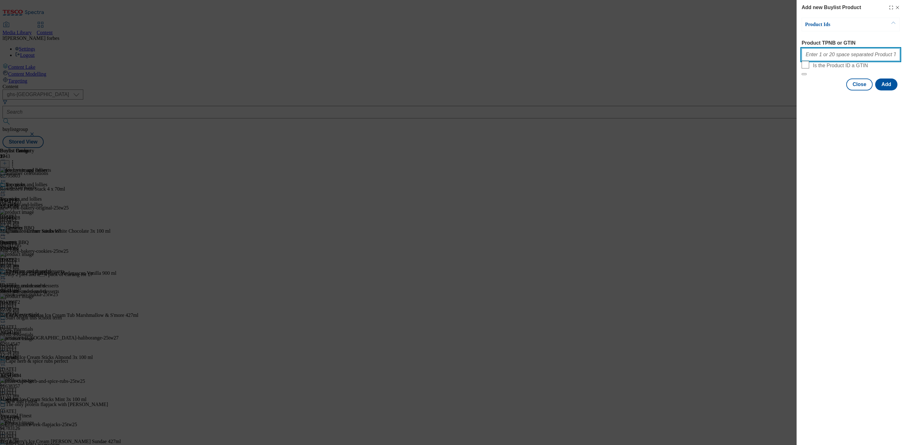
click at [816, 56] on input "Product TPNB or GTIN" at bounding box center [851, 54] width 98 height 13
click at [807, 56] on input "Product TPNB or GTIN" at bounding box center [851, 54] width 98 height 13
click at [819, 54] on input "Product TPNB or GTIN" at bounding box center [851, 54] width 98 height 13
paste input ""86347674 90859696 87795803 91648028 89925521 92439672 92914547 91638357 917831…"
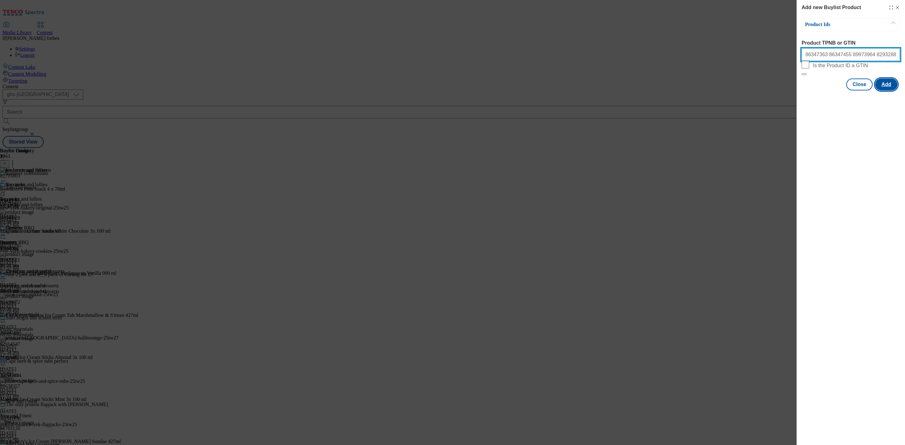
type input ""86347674 90859696 87795803 91648028 89925521 92439672 92914547 91638357 917831…"
click at [889, 91] on button "Add" at bounding box center [886, 85] width 22 height 12
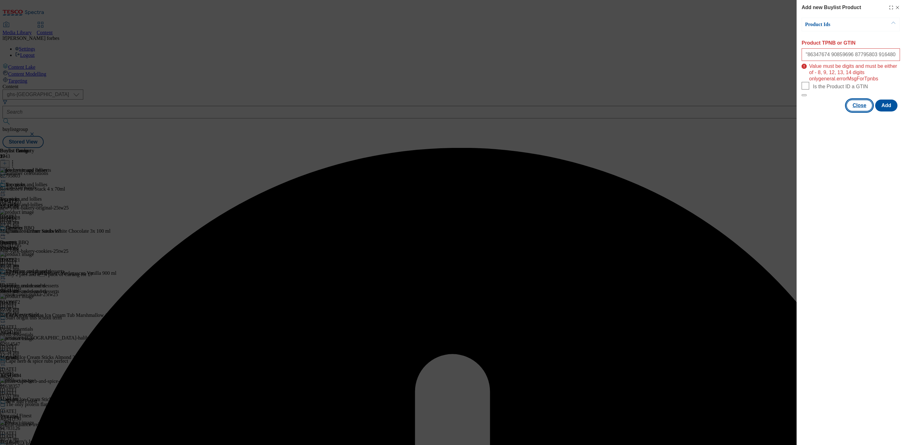
click at [862, 112] on button "Close" at bounding box center [859, 106] width 26 height 12
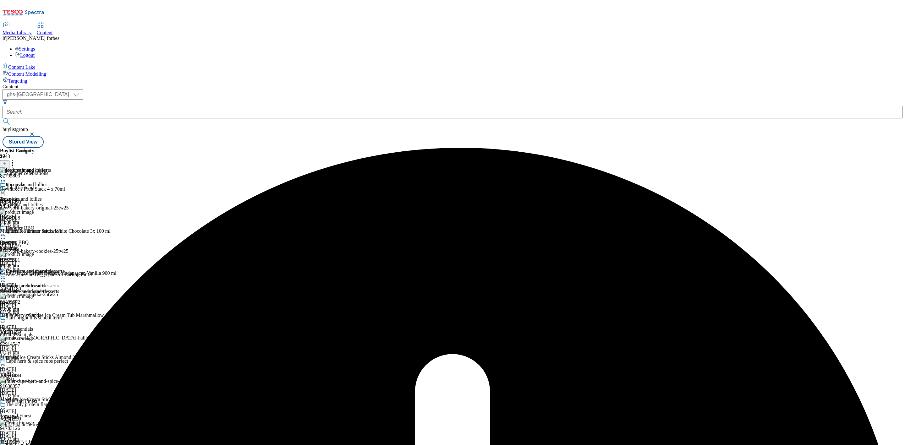
click at [6, 179] on icon at bounding box center [3, 182] width 6 height 6
click at [558, 148] on div "Buylist Group 5943 Summer celebrations Top-Tier lunch Ad541293 new-york-bakery-…" at bounding box center [453, 148] width 900 height 0
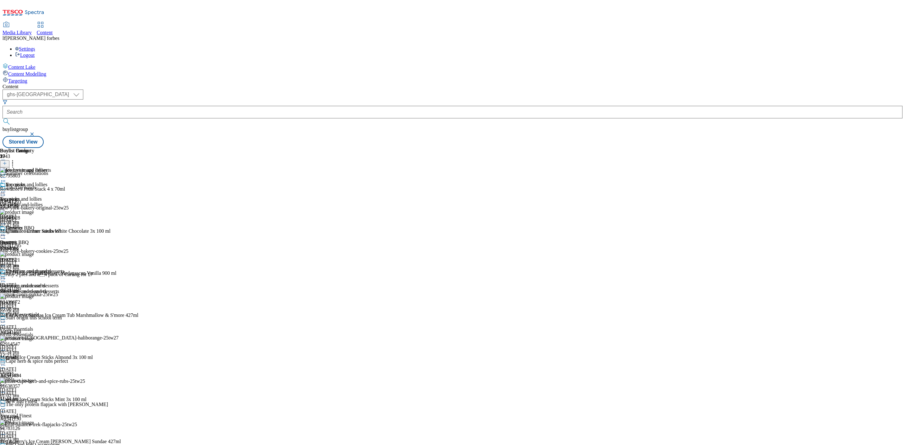
click at [7, 161] on icon at bounding box center [5, 163] width 4 height 4
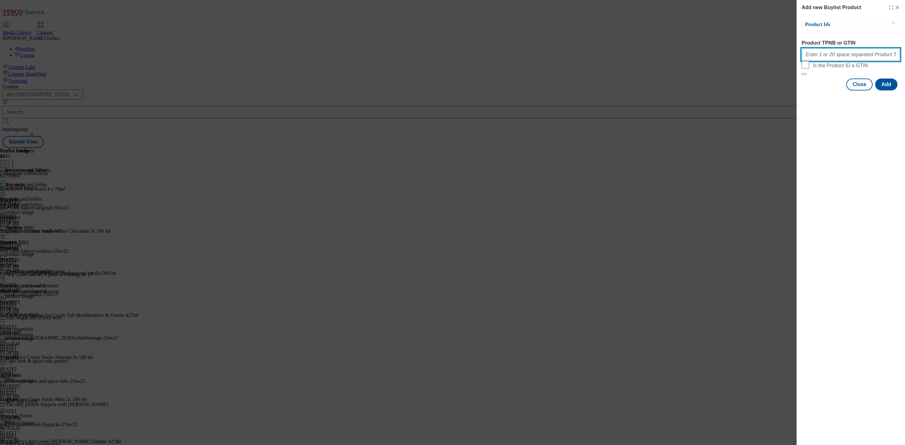
click at [854, 56] on input "Product TPNB or GTIN" at bounding box center [851, 54] width 98 height 13
paste input ""86347674 90859696 87795803 91648028 89925521 92439672 92914547 91638357 917831…"
click at [835, 56] on input ""86347674 90859696 87795803 91648028 89925521 92439672 92914547 91638357 917831…" at bounding box center [851, 54] width 98 height 13
click at [842, 135] on div "Add new Buylist Product Product Ids Product TPNB or GTIN "86347674 90859696 877…" at bounding box center [851, 222] width 108 height 445
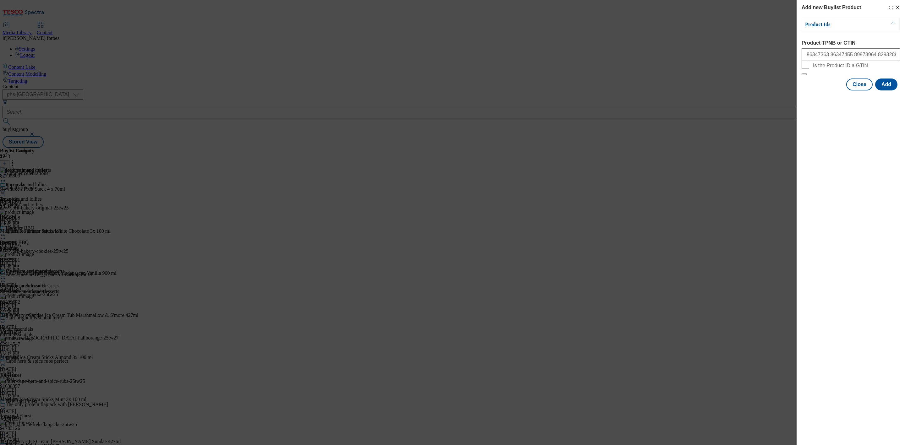
scroll to position [0, 0]
click at [806, 57] on input ""86347674 90859696 87795803 91648028 89925521 92439672 92914547 91638357 917831…" at bounding box center [851, 54] width 98 height 13
type input "86347674 90859696 87795803 91648028 89925521 92439672 92914547 91638357 9178312…"
click at [882, 91] on button "Add" at bounding box center [886, 85] width 22 height 12
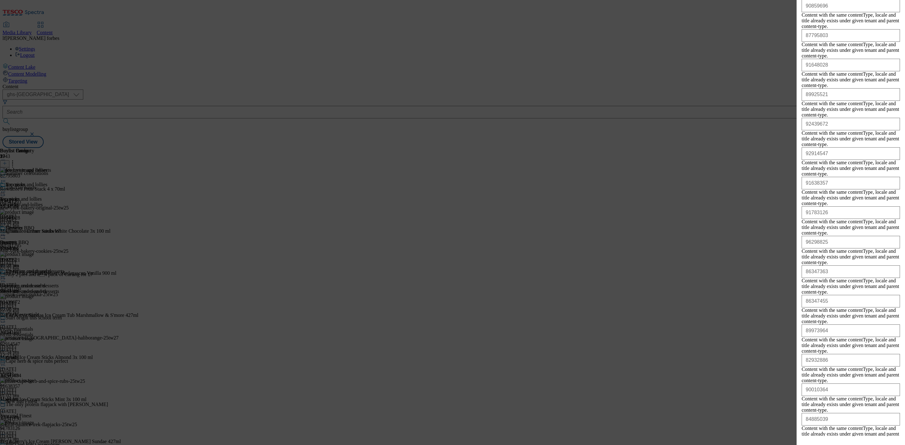
scroll to position [179, 0]
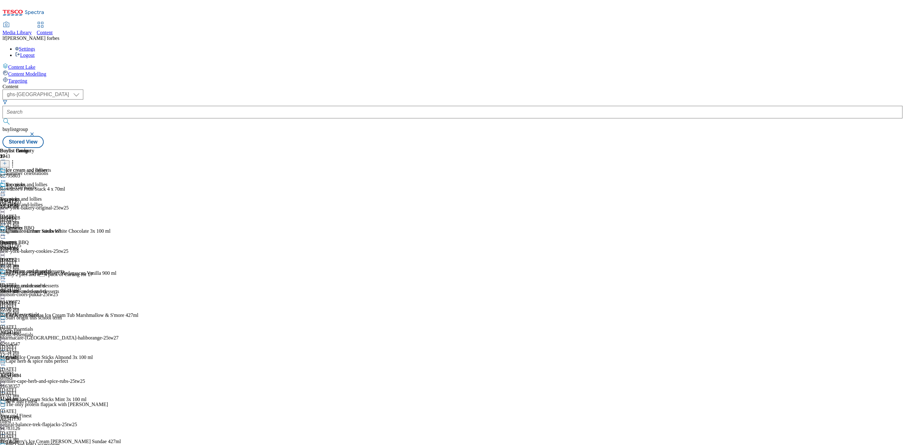
click at [16, 159] on icon at bounding box center [12, 162] width 6 height 6
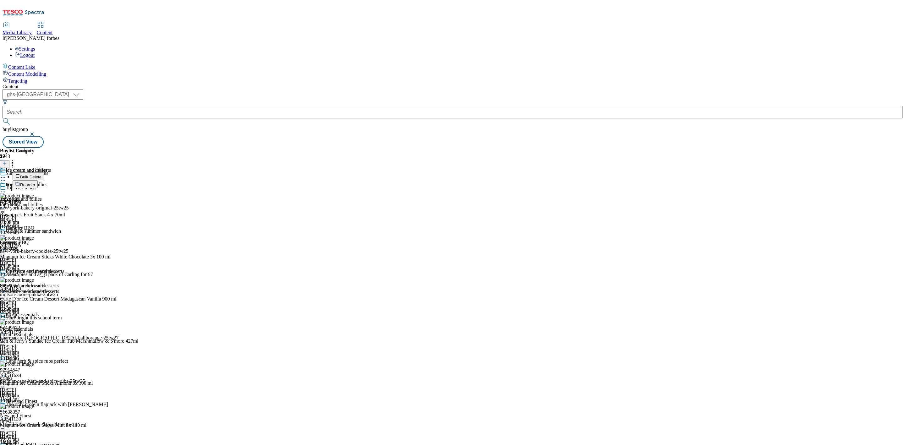
click at [138, 180] on li "Reorder" at bounding box center [76, 184] width 126 height 8
click at [38, 180] on button "Reorder" at bounding box center [25, 184] width 25 height 8
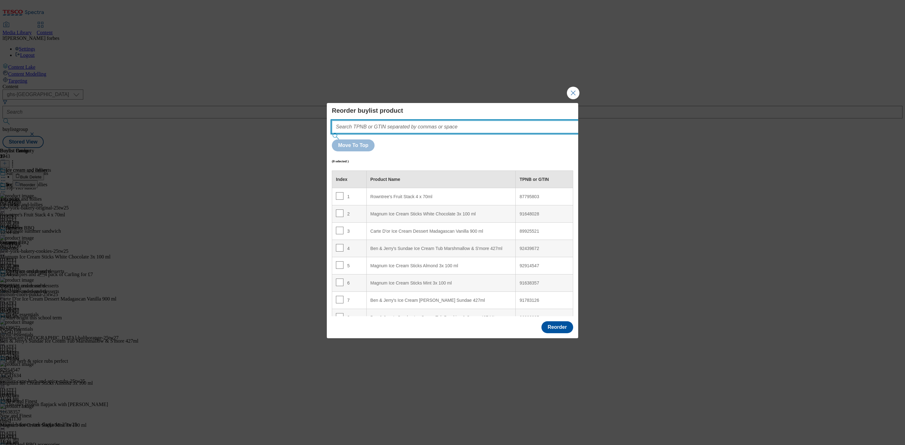
click at [419, 133] on input "Modal" at bounding box center [465, 127] width 266 height 13
paste input ""86347674 90859696 87795803 91648028 89925521 92439672 92914547 91638357 917831…"
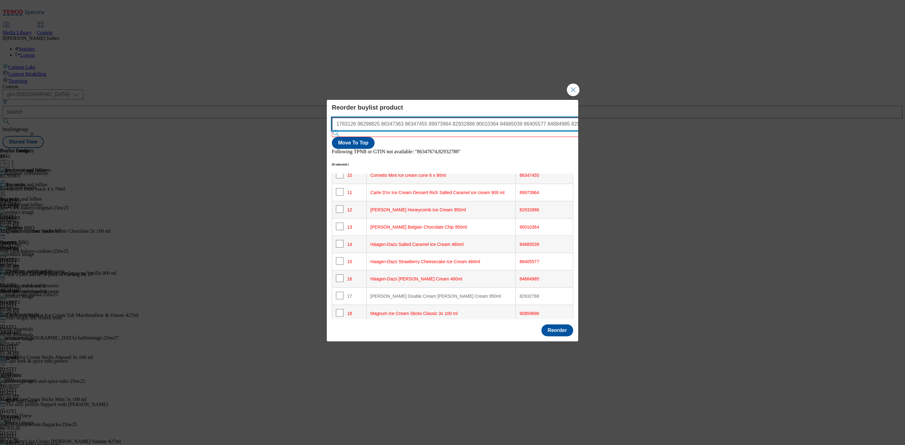
scroll to position [317, 0]
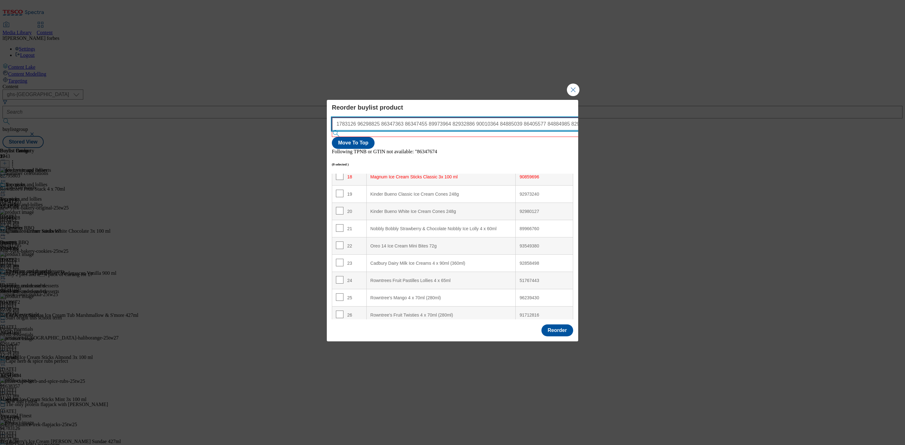
click at [348, 130] on input ""86347674 90859696 87795803 91648028 89925521 92439672 92914547 91638357 917831…" at bounding box center [465, 124] width 266 height 13
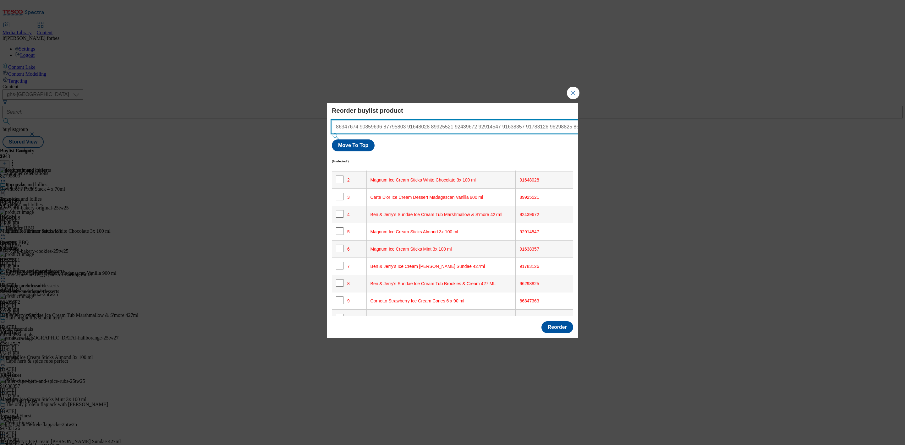
scroll to position [0, 0]
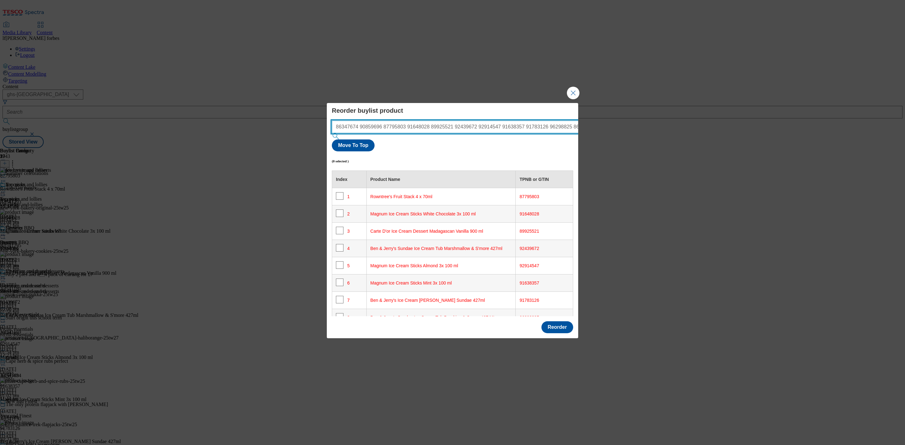
type input "86347674 90859696 87795803 91648028 89925521 92439672 92914547 91638357 9178312…"
drag, startPoint x: 337, startPoint y: 139, endPoint x: 849, endPoint y: 127, distance: 512.1
click at [849, 127] on div "Reorder buylist product 86347674 90859696 87795803 91648028 89925521 92439672 9…" at bounding box center [452, 222] width 905 height 445
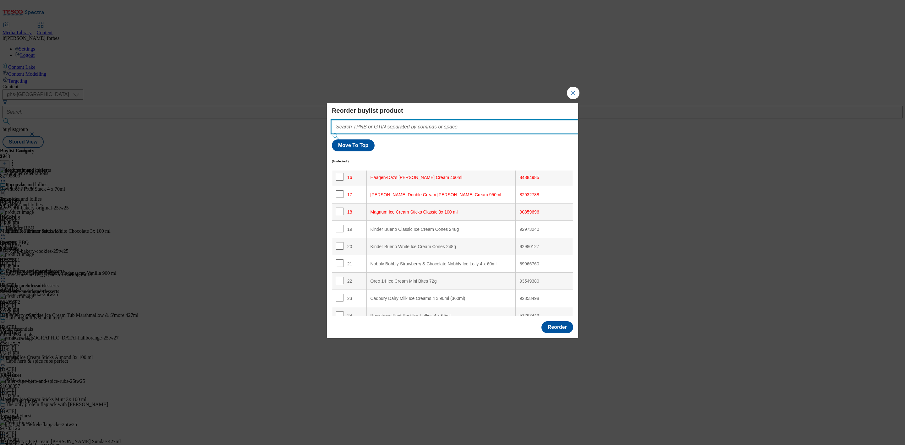
scroll to position [338, 0]
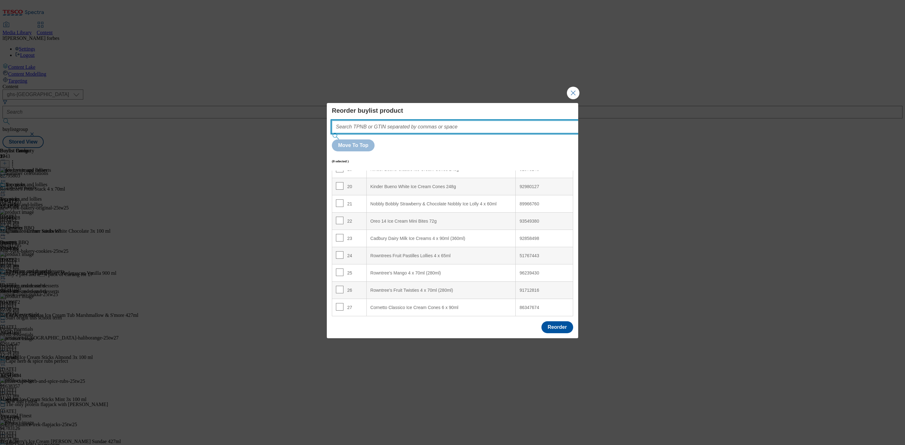
paste input "86347674 90859696 87795803"
type input "86347674 90859696 87795803"
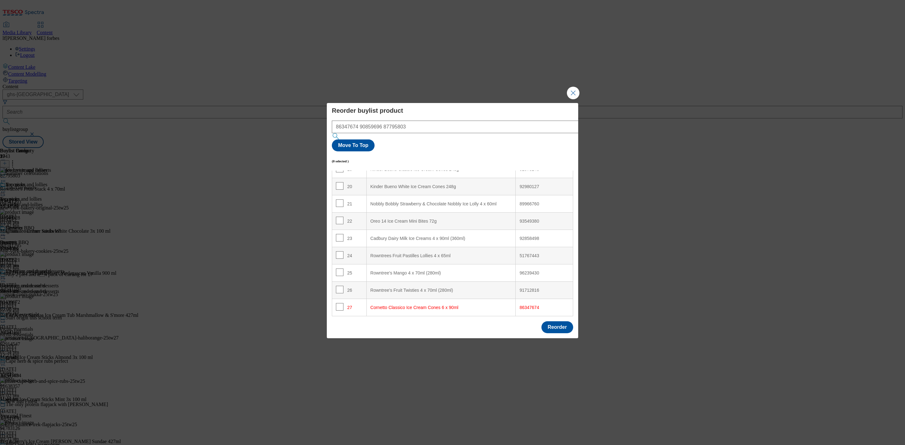
click at [343, 303] on div "27" at bounding box center [349, 307] width 27 height 9
click at [339, 303] on input "Modal" at bounding box center [340, 307] width 8 height 8
checkbox input "true"
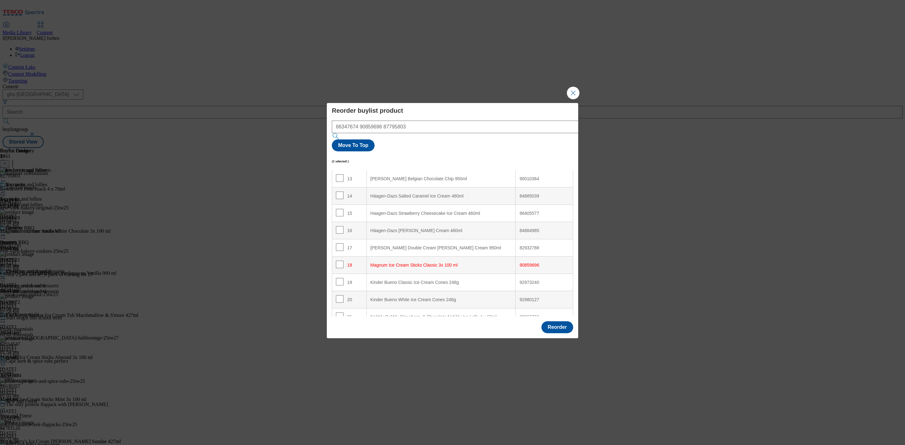
scroll to position [283, 0]
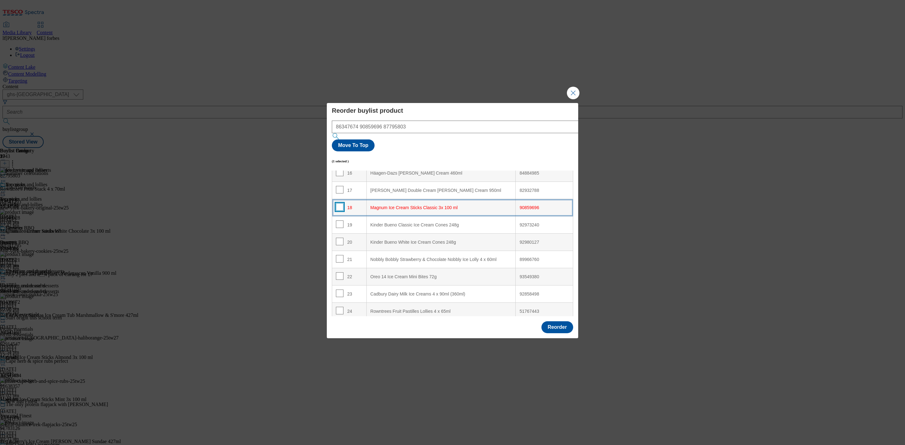
click at [339, 203] on input "Modal" at bounding box center [340, 207] width 8 height 8
checkbox input "true"
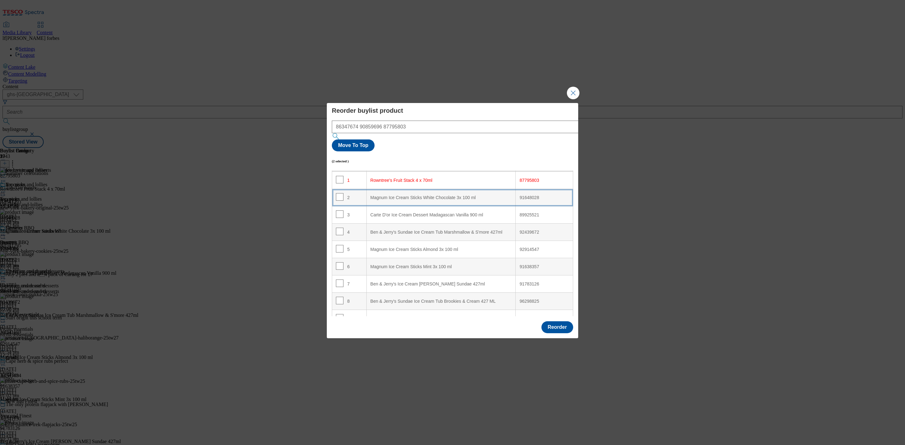
scroll to position [0, 0]
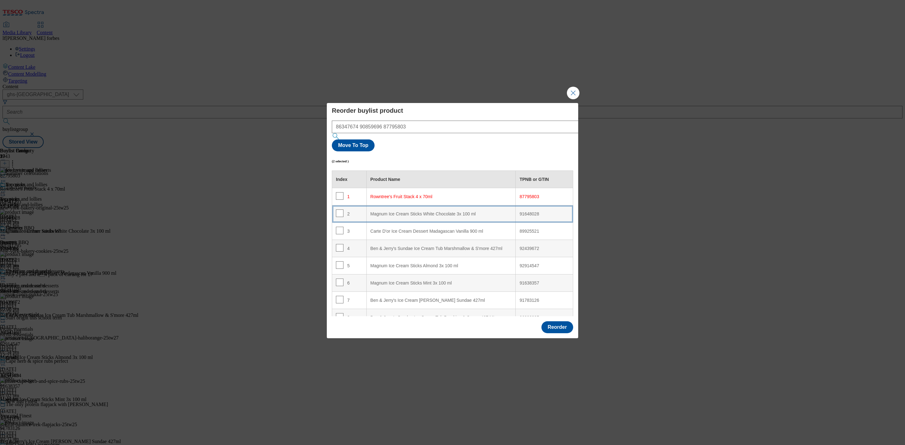
click at [380, 212] on div "Magnum Ice Cream Sticks White Chocolate 3x 100 ml" at bounding box center [441, 215] width 141 height 6
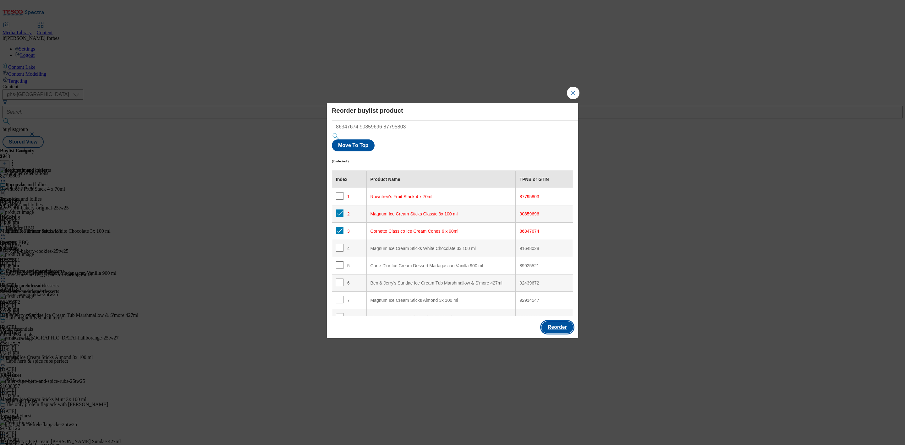
click at [548, 322] on button "Reorder" at bounding box center [558, 328] width 32 height 12
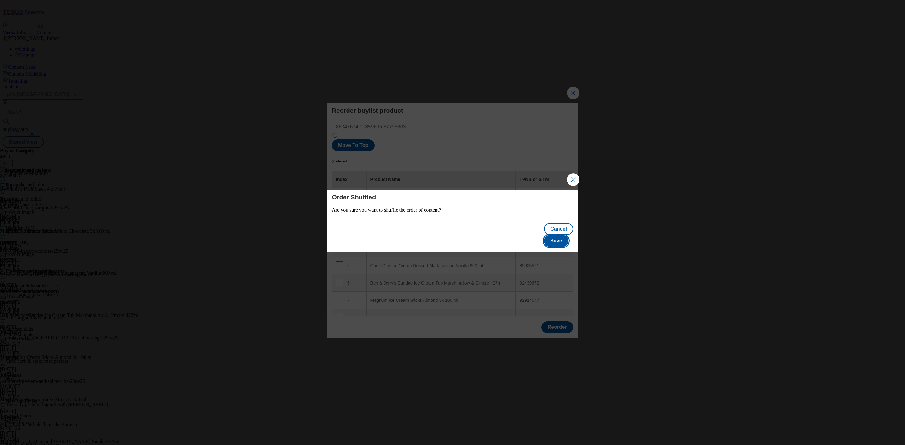
click at [559, 235] on button "Save" at bounding box center [556, 241] width 24 height 12
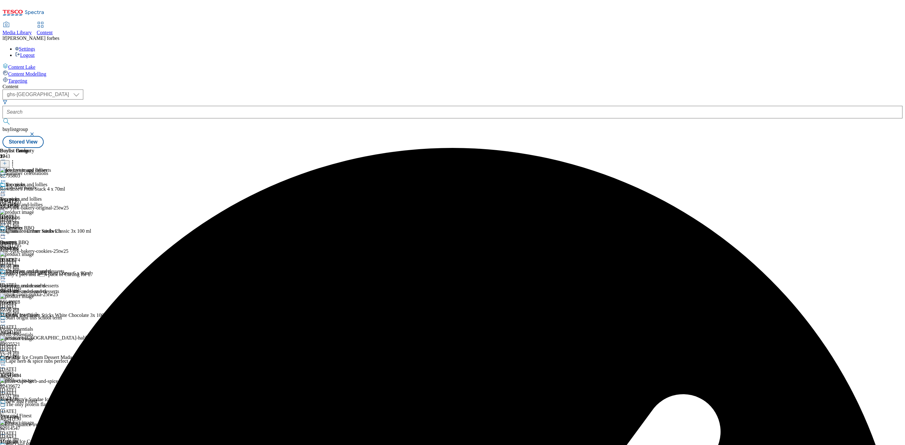
click at [6, 189] on icon at bounding box center [3, 192] width 6 height 6
click at [34, 232] on span "Preview" at bounding box center [26, 234] width 15 height 5
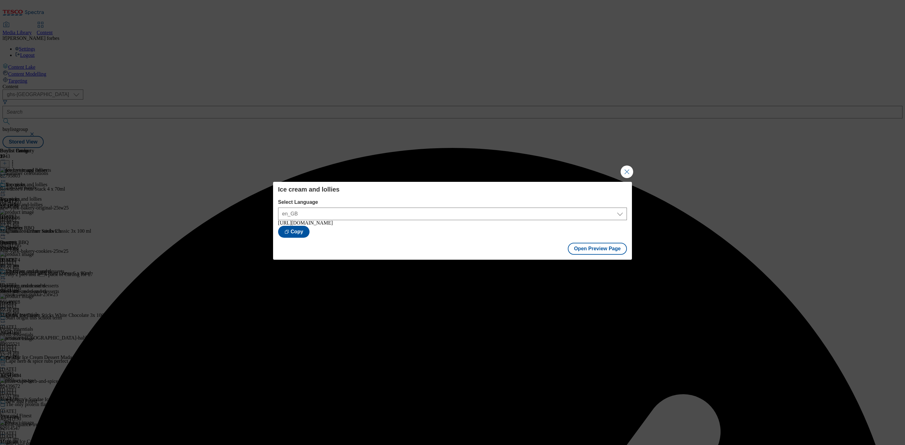
click at [626, 166] on button "Close Modal" at bounding box center [627, 172] width 13 height 13
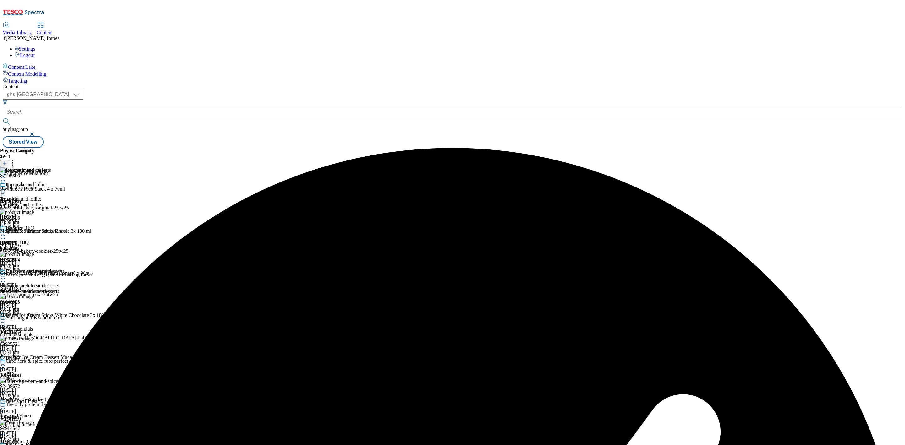
click at [64, 182] on div "Ice cream and lollies" at bounding box center [32, 189] width 64 height 14
click at [6, 189] on icon at bounding box center [3, 192] width 6 height 6
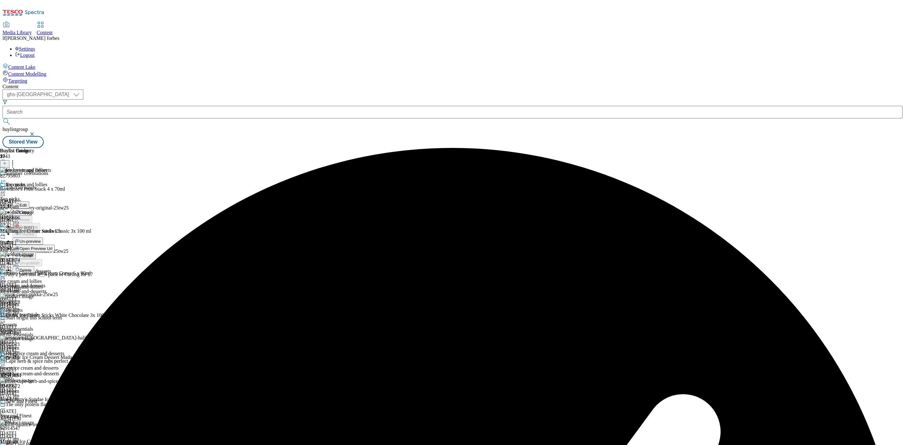
click at [33, 254] on span "Publish" at bounding box center [26, 256] width 14 height 5
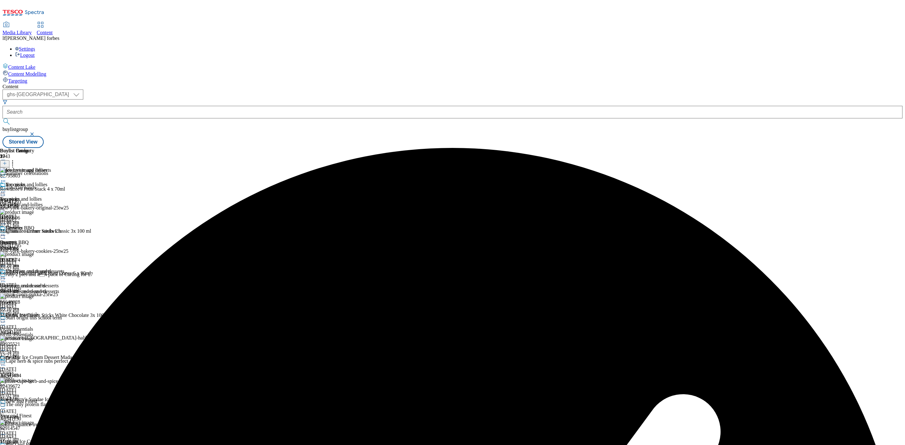
scroll to position [141, 0]
click at [19, 355] on div "Drinks" at bounding box center [13, 358] width 14 height 6
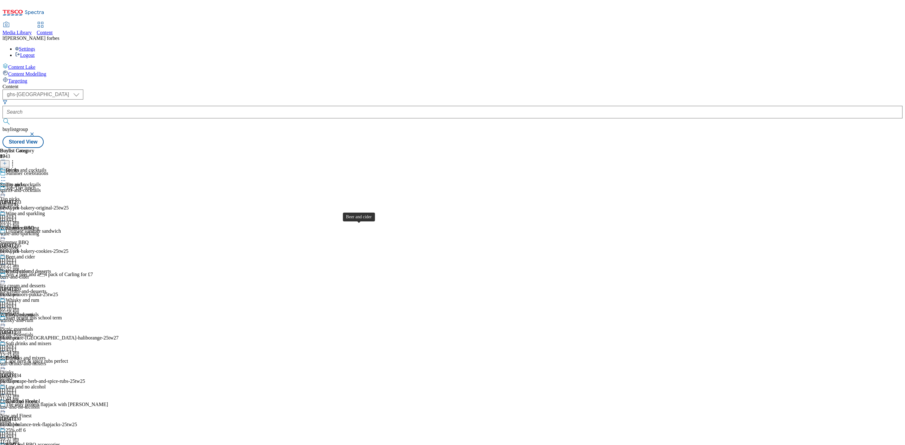
click at [35, 254] on div "Beer and cider" at bounding box center [20, 257] width 29 height 6
